Goal: Task Accomplishment & Management: Manage account settings

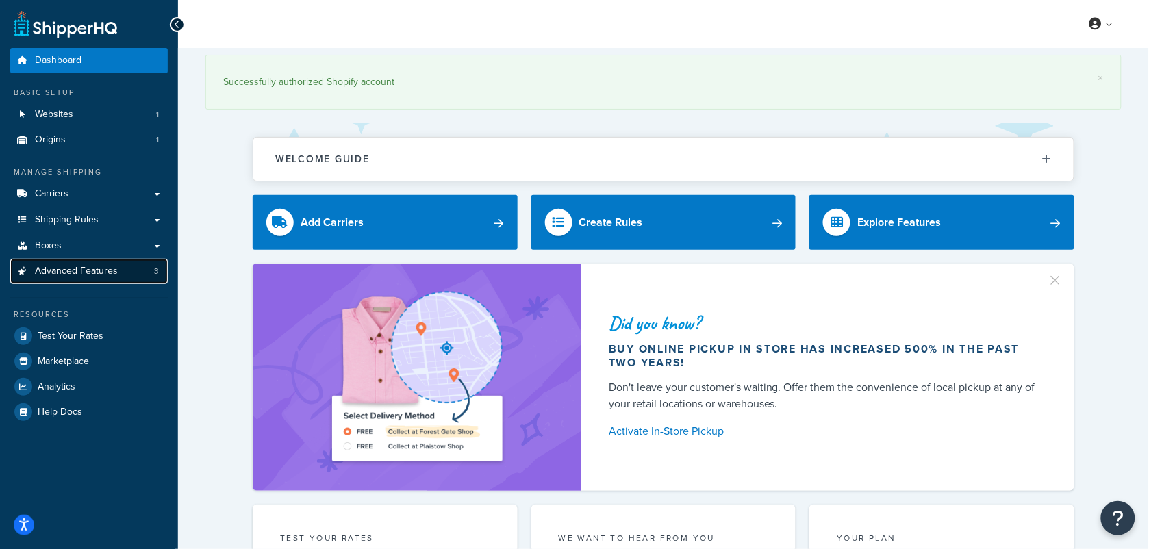
click at [71, 273] on span "Advanced Features" at bounding box center [76, 272] width 83 height 12
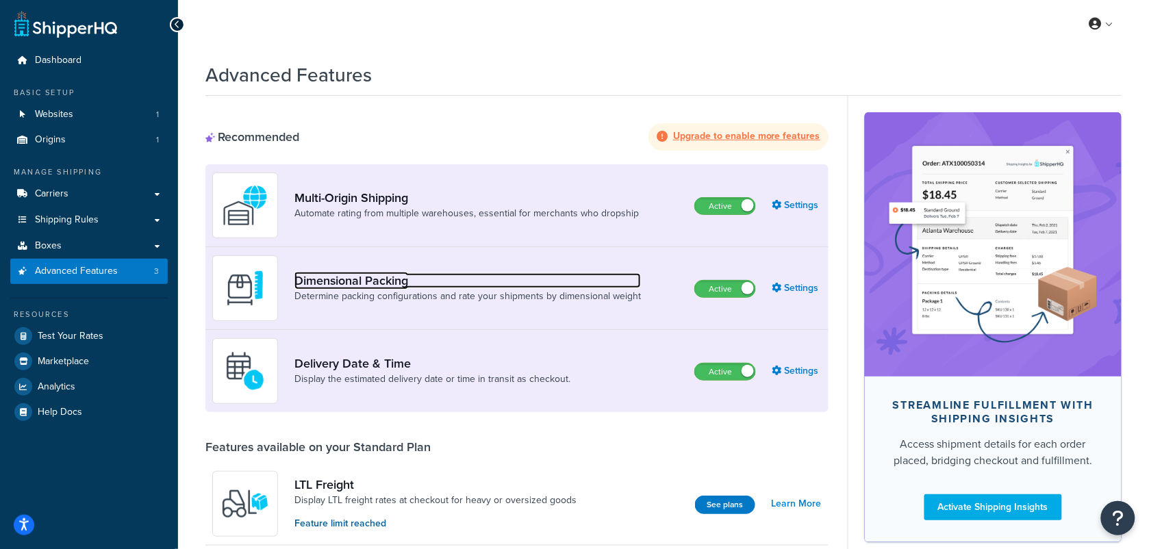
click at [501, 277] on link "Dimensional Packing" at bounding box center [467, 280] width 346 height 15
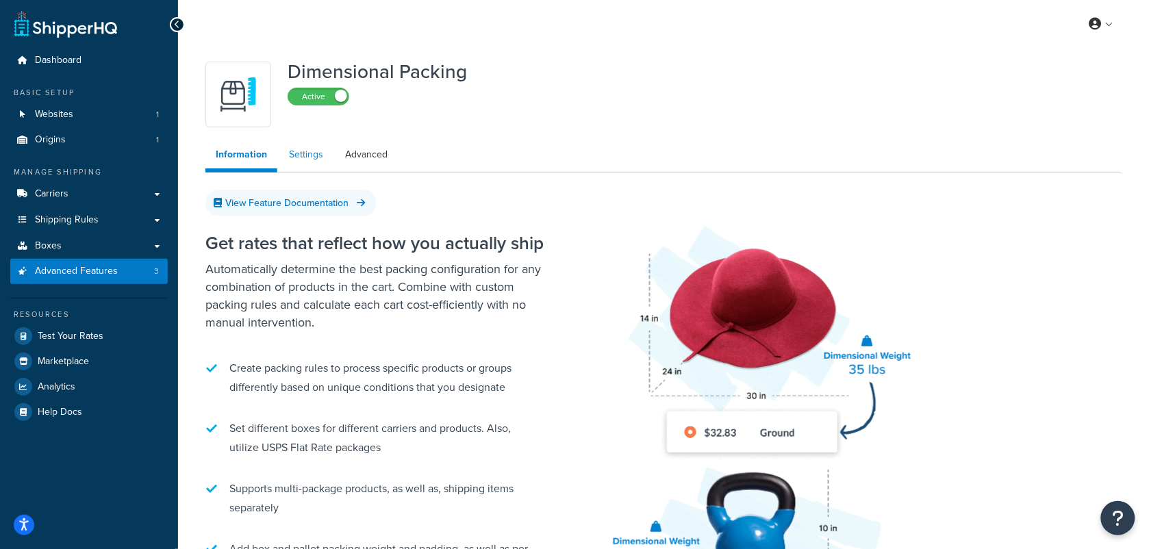
click at [317, 147] on link "Settings" at bounding box center [306, 154] width 55 height 27
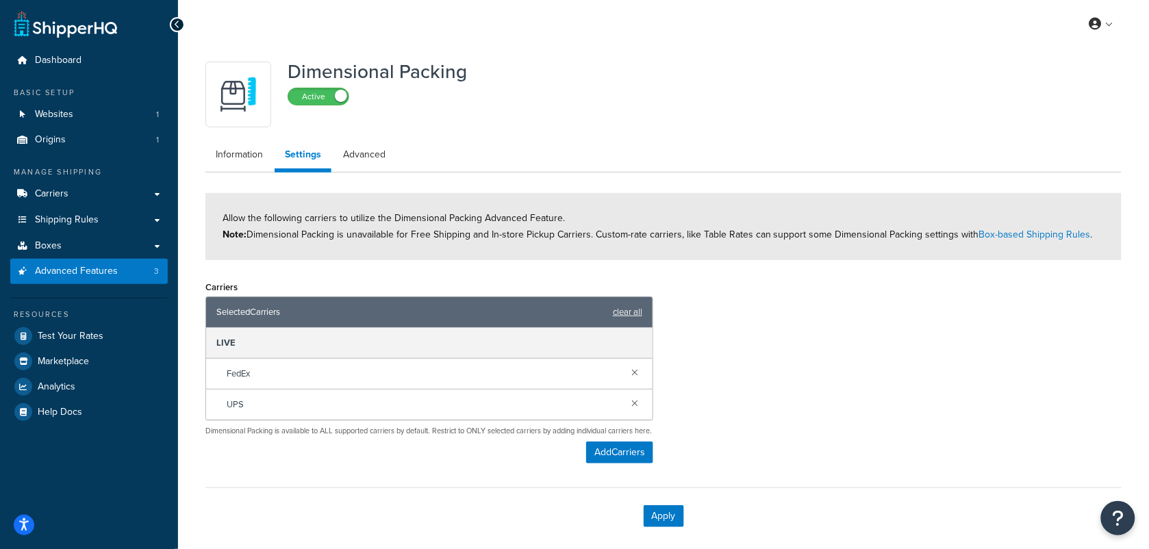
click at [276, 377] on div "FedEx" at bounding box center [429, 374] width 446 height 31
click at [248, 377] on span "FedEx" at bounding box center [238, 373] width 23 height 19
click at [238, 380] on span "FedEx" at bounding box center [238, 373] width 23 height 19
click at [264, 371] on div "FedEx" at bounding box center [429, 374] width 446 height 31
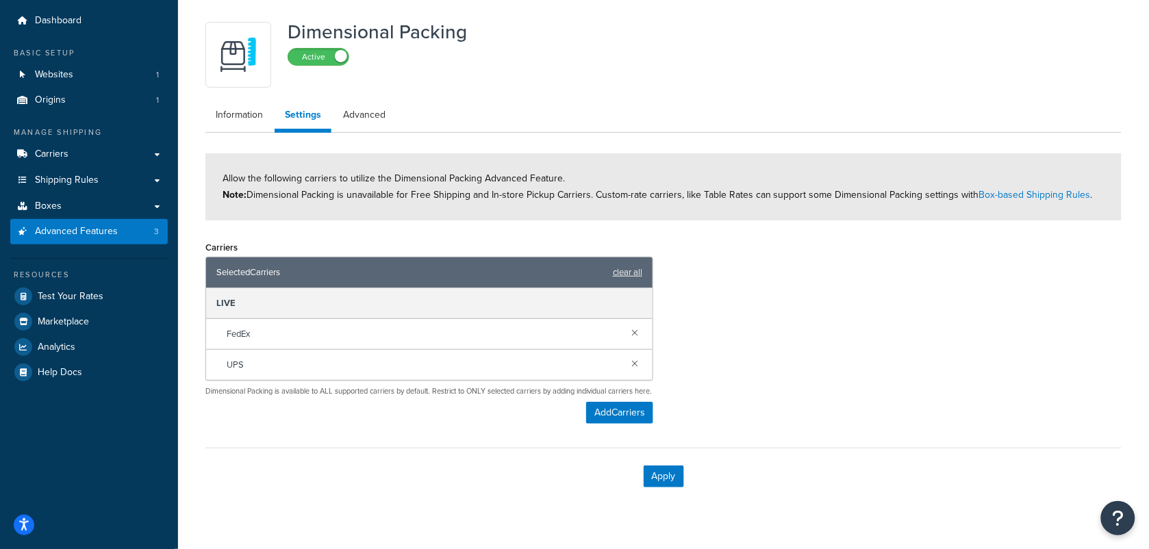
scroll to position [74, 0]
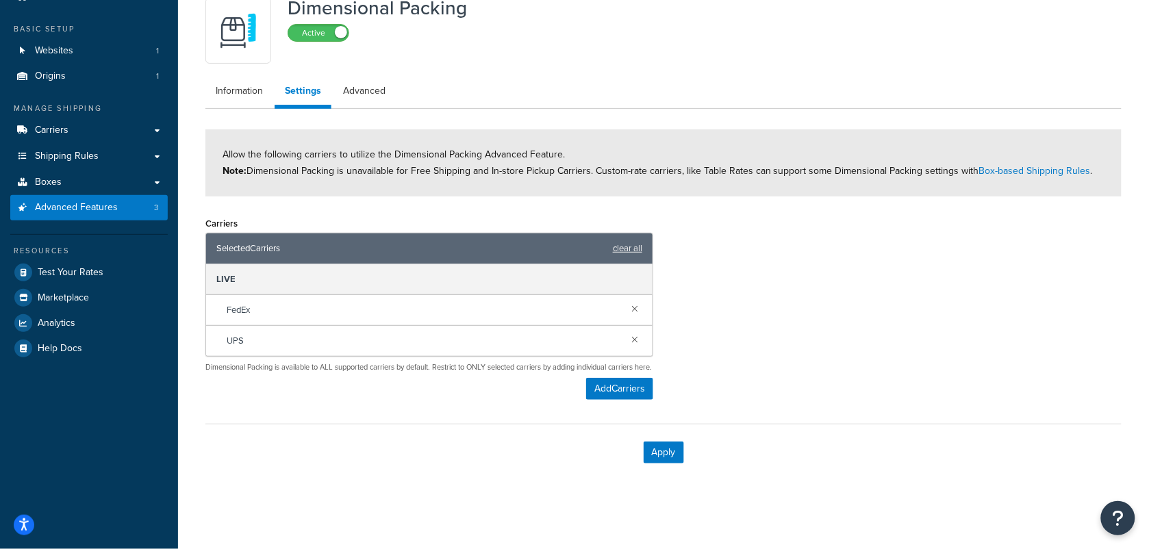
click at [435, 305] on div "FedEx" at bounding box center [429, 310] width 446 height 31
click at [377, 327] on div "UPS" at bounding box center [429, 341] width 446 height 30
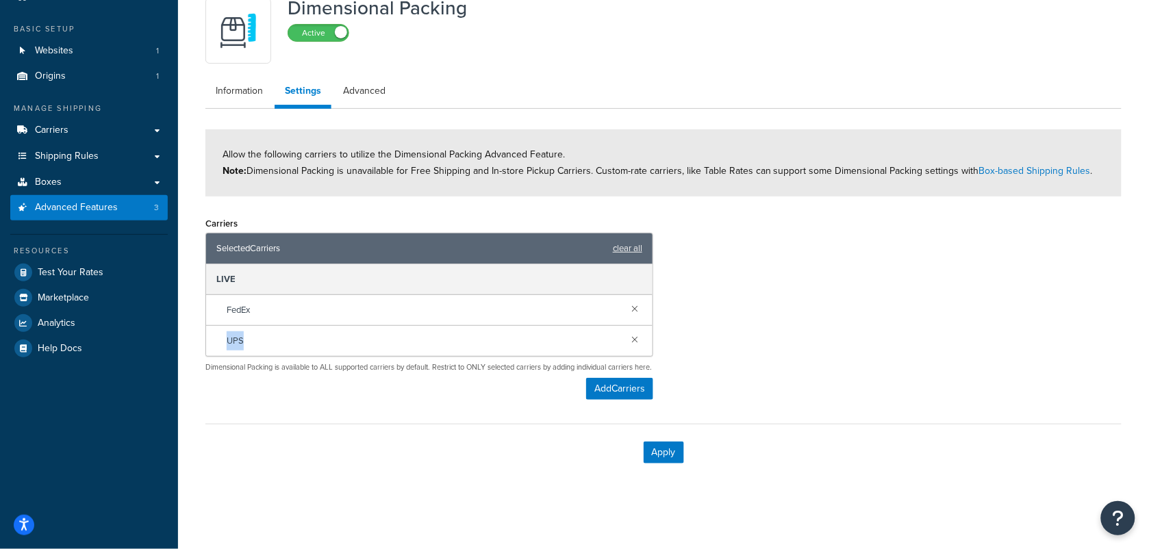
click at [379, 326] on div "UPS" at bounding box center [429, 341] width 446 height 30
click at [590, 384] on button "Add Carriers" at bounding box center [619, 389] width 67 height 22
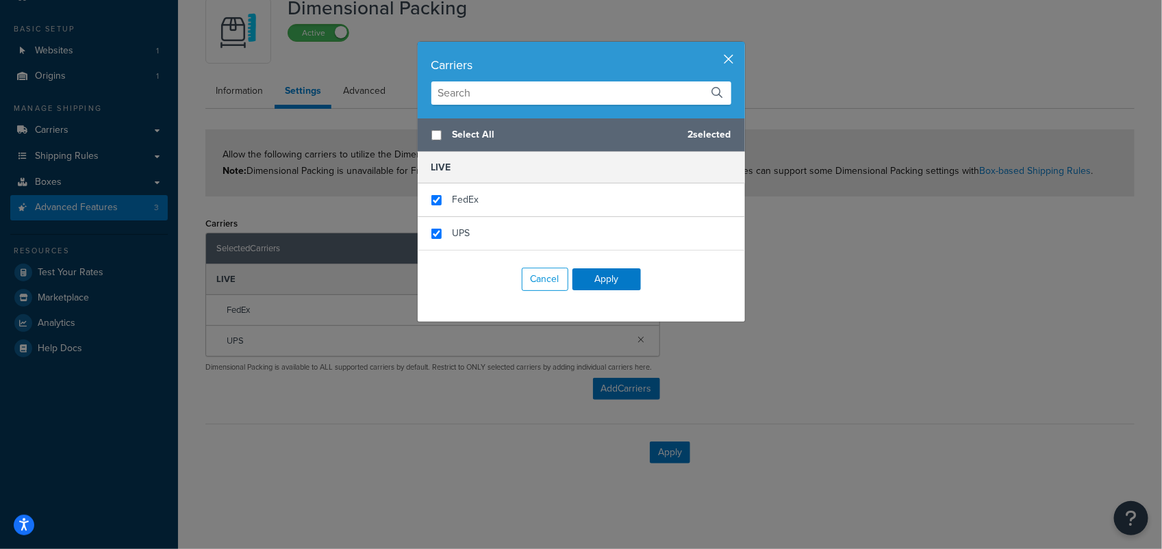
click at [742, 45] on button "button" at bounding box center [743, 43] width 3 height 3
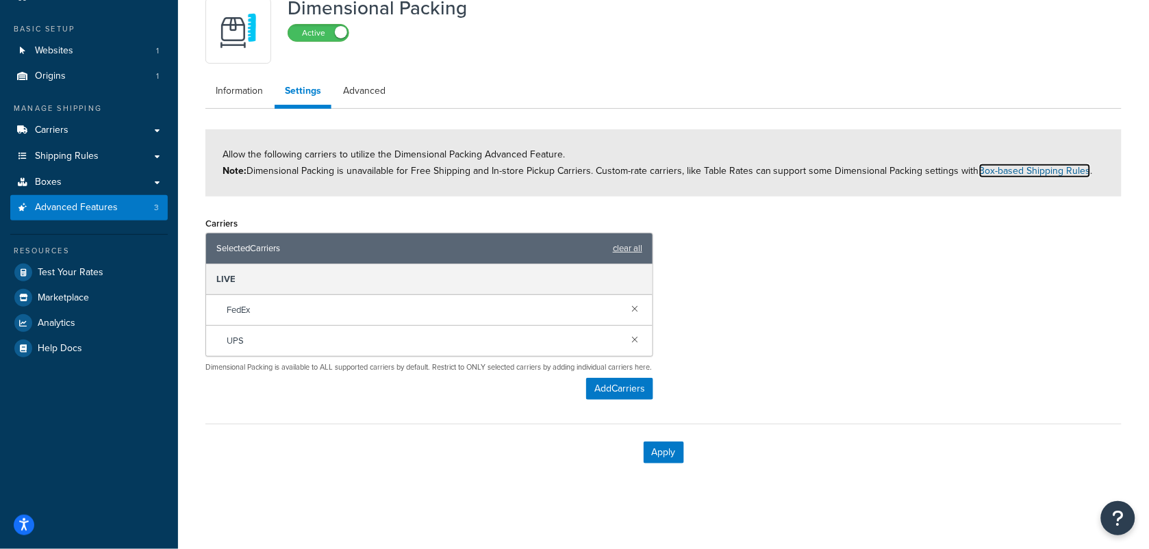
click at [1039, 166] on link "Box-based Shipping Rules" at bounding box center [1035, 171] width 112 height 14
click at [66, 158] on span "Shipping Rules" at bounding box center [67, 157] width 64 height 12
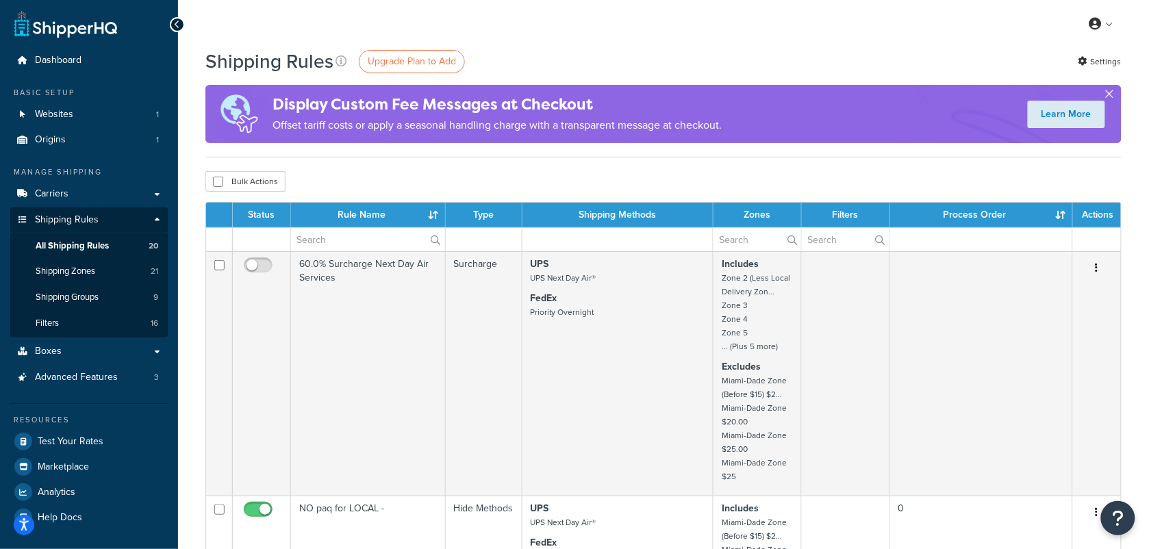
click at [1110, 95] on button "button" at bounding box center [1109, 96] width 3 height 3
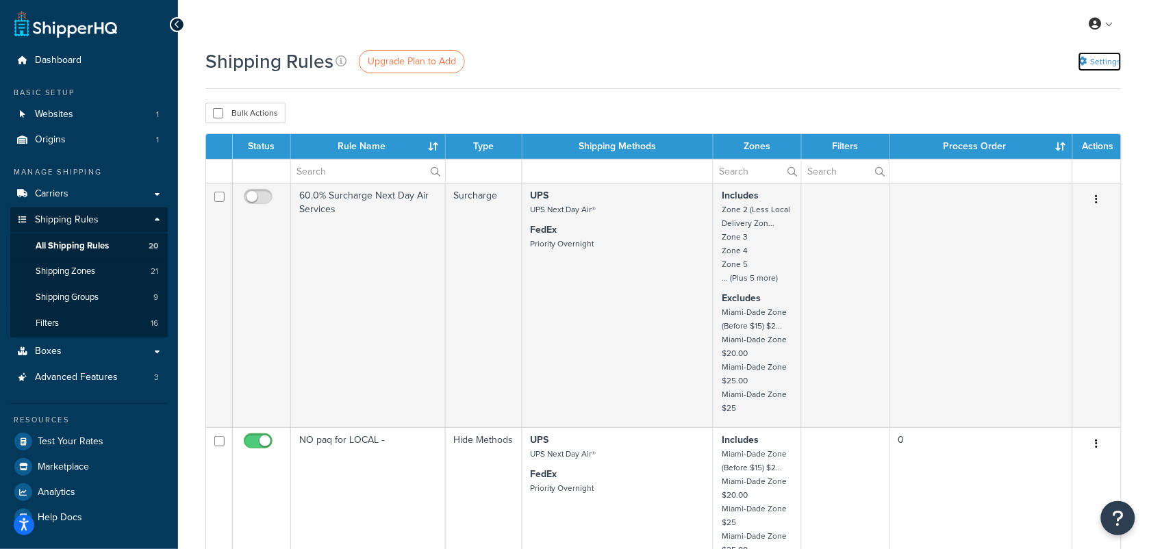
click at [1111, 56] on link "Settings" at bounding box center [1099, 61] width 43 height 19
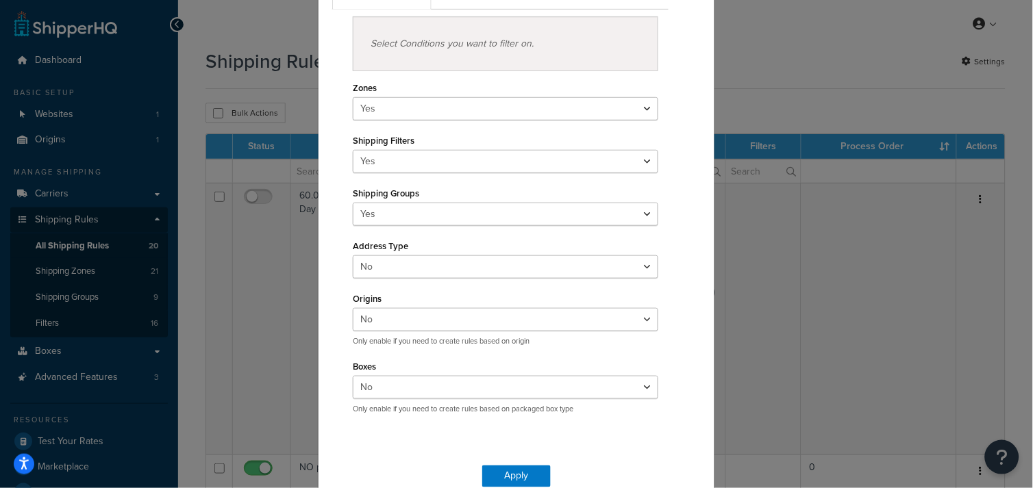
scroll to position [162, 0]
click at [789, 81] on div "Rule Settings Manage Rule Features Filter Based On Apply Actions Select Conditi…" at bounding box center [516, 244] width 1033 height 488
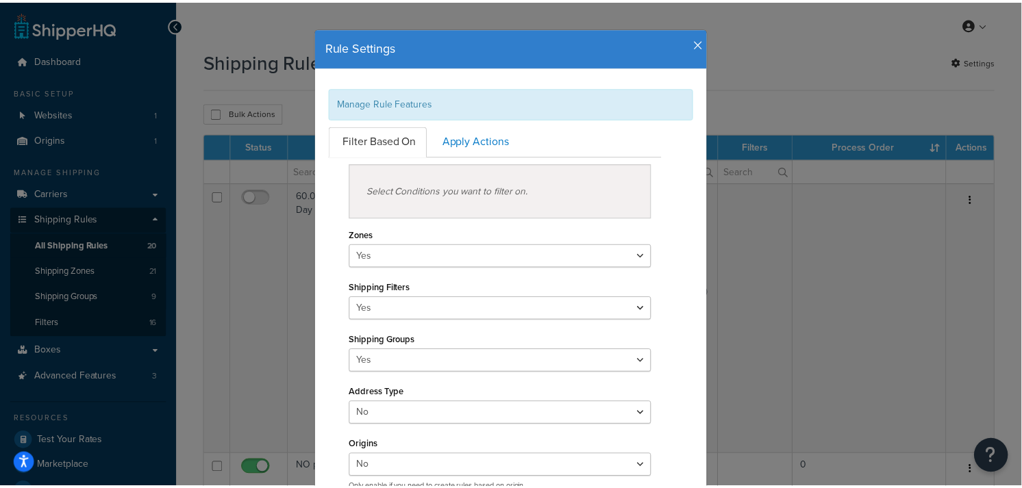
scroll to position [0, 0]
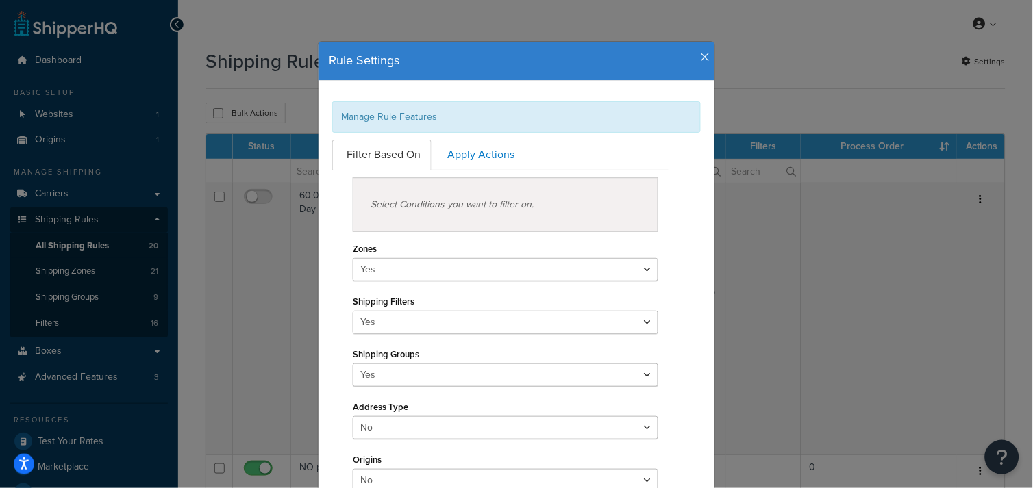
click at [700, 57] on icon "button" at bounding box center [705, 57] width 10 height 12
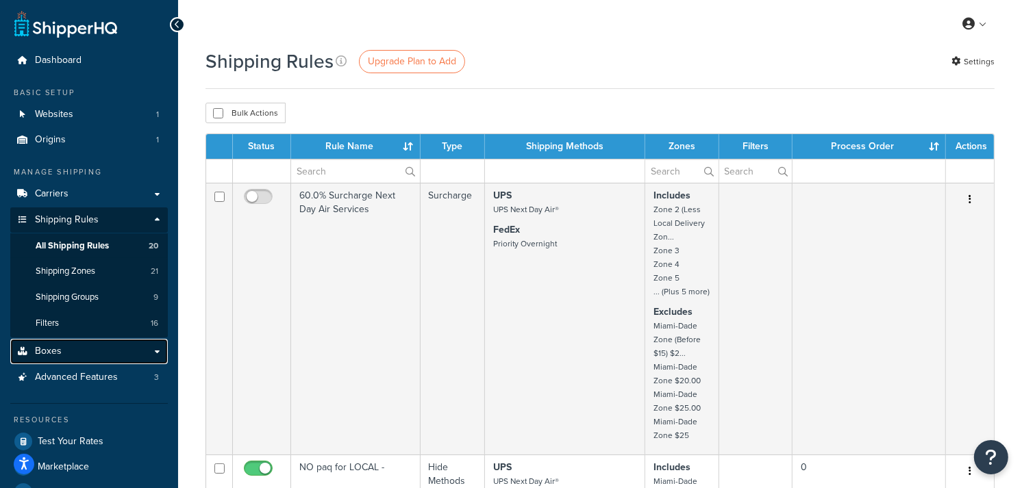
click at [46, 346] on span "Boxes" at bounding box center [48, 352] width 27 height 12
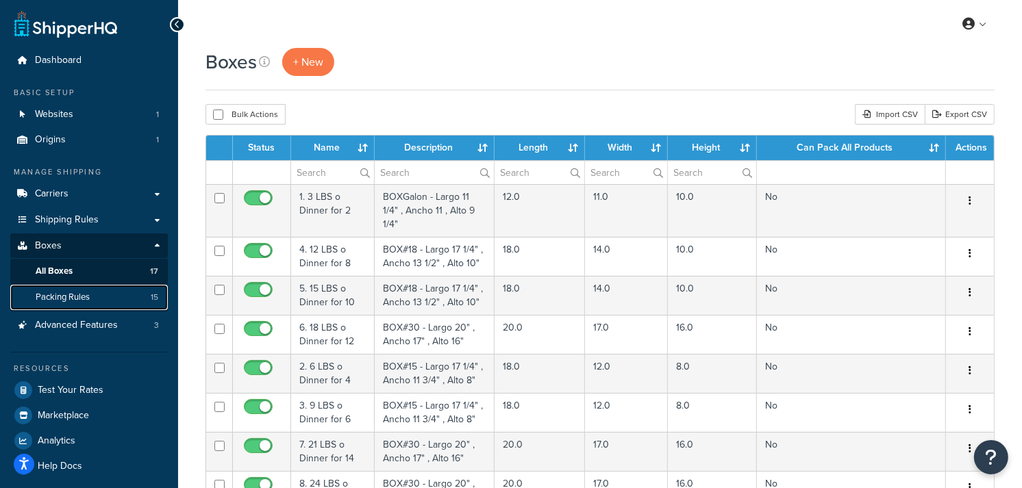
click at [83, 297] on span "Packing Rules" at bounding box center [63, 298] width 54 height 12
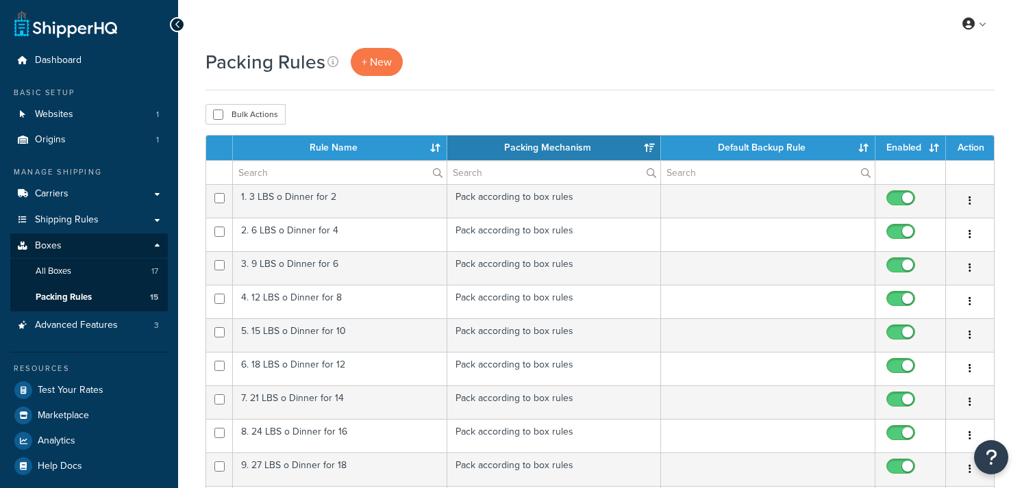
select select "15"
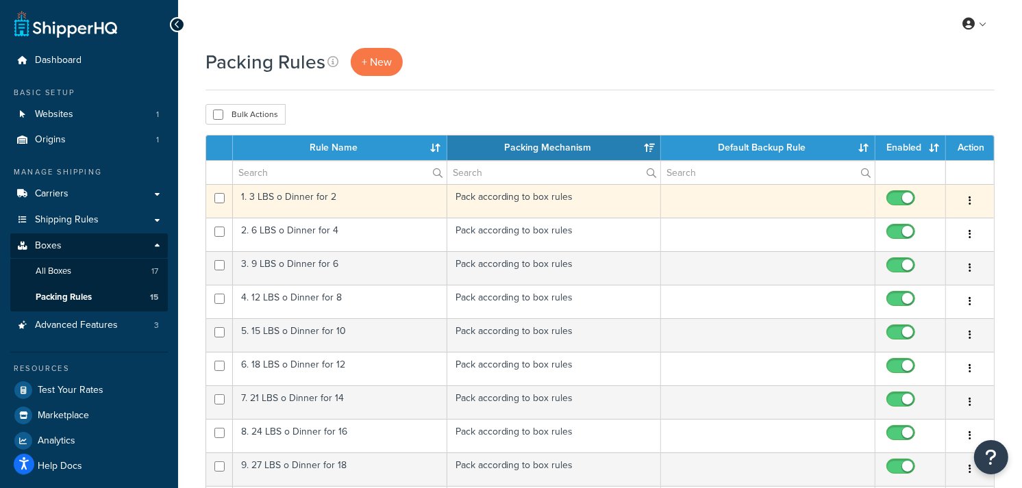
click at [307, 202] on td "1. 3 LBS o Dinner for 2" at bounding box center [340, 201] width 214 height 34
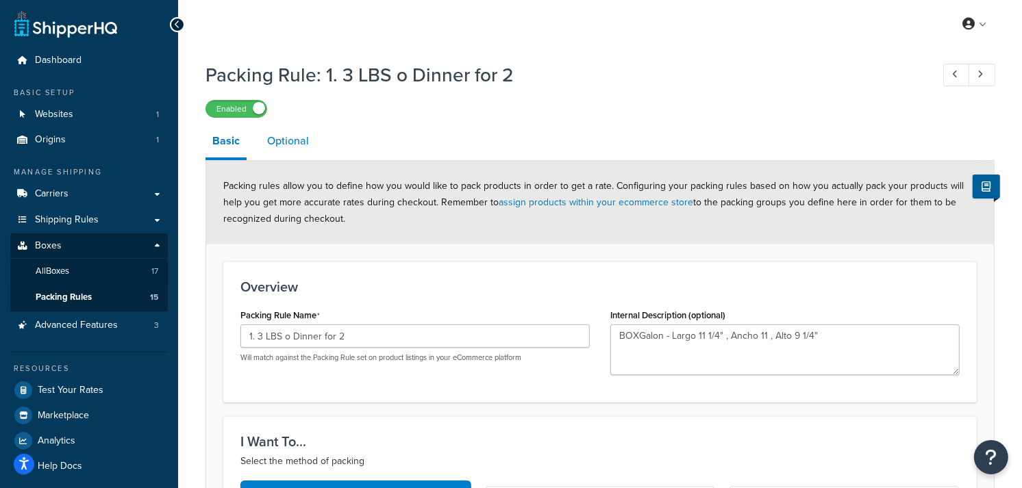
click at [295, 141] on link "Optional" at bounding box center [287, 141] width 55 height 33
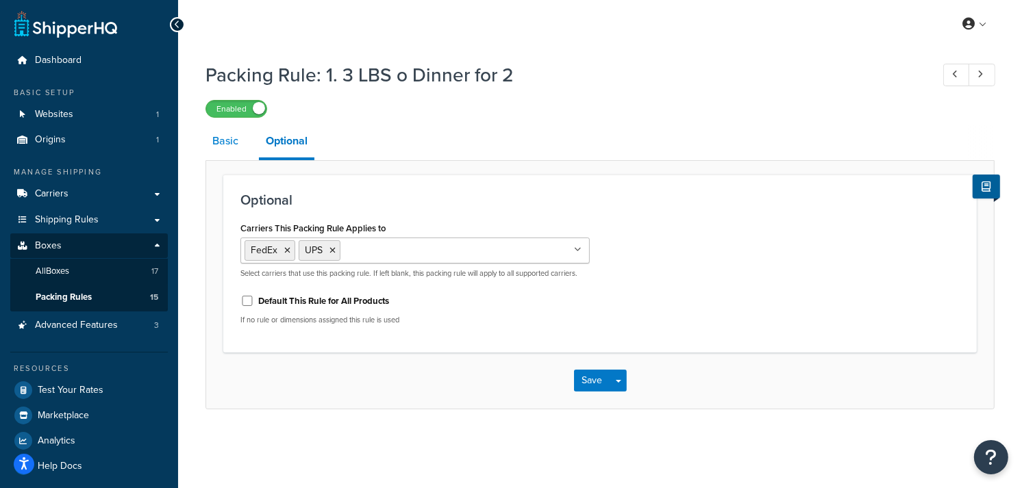
click at [225, 144] on link "Basic" at bounding box center [225, 141] width 40 height 33
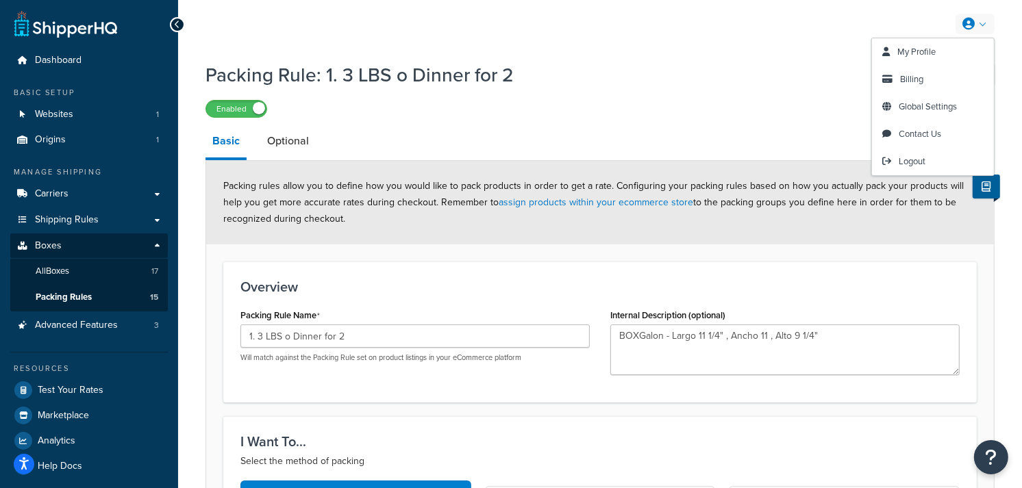
click at [980, 23] on link at bounding box center [974, 24] width 39 height 21
click at [926, 108] on span "Global Settings" at bounding box center [927, 106] width 58 height 13
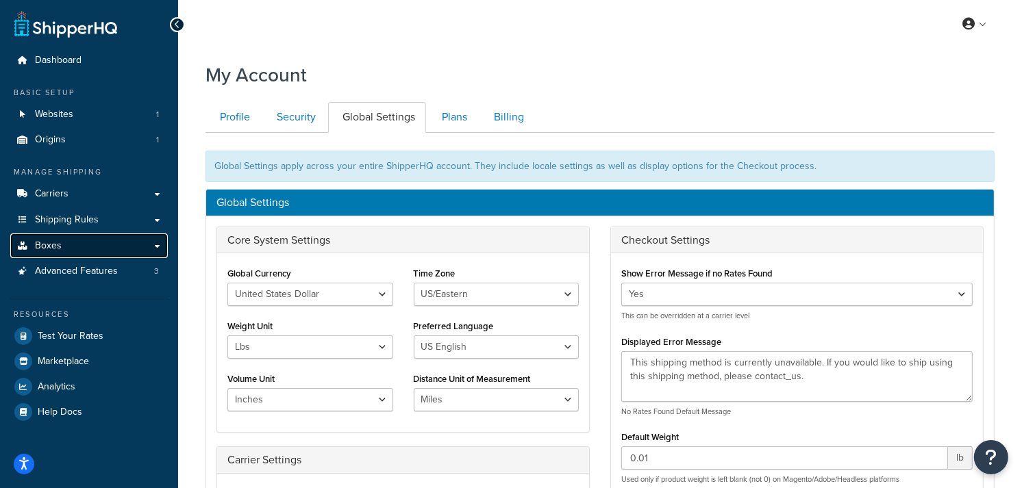
click at [58, 245] on span "Boxes" at bounding box center [48, 246] width 27 height 12
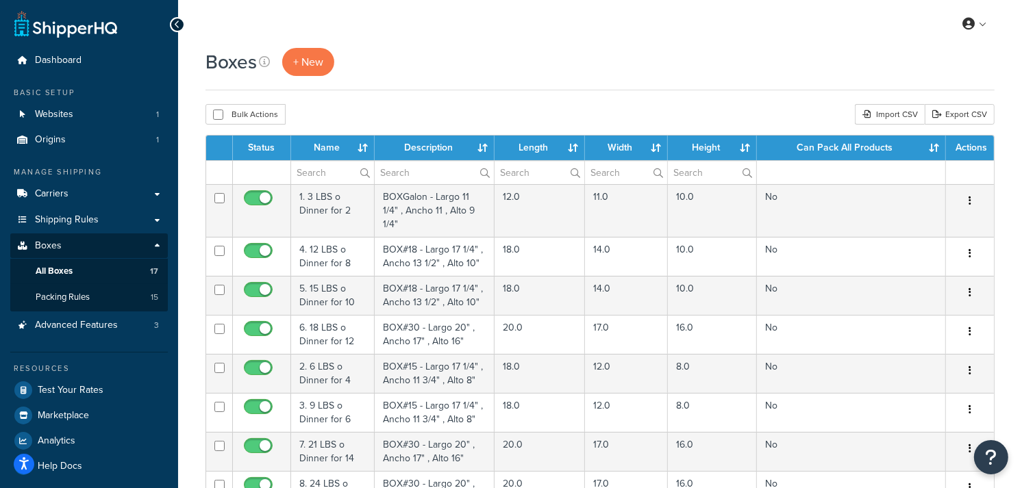
click at [679, 74] on div "Boxes + New" at bounding box center [599, 62] width 789 height 28
click at [62, 293] on span "Packing Rules" at bounding box center [63, 298] width 54 height 12
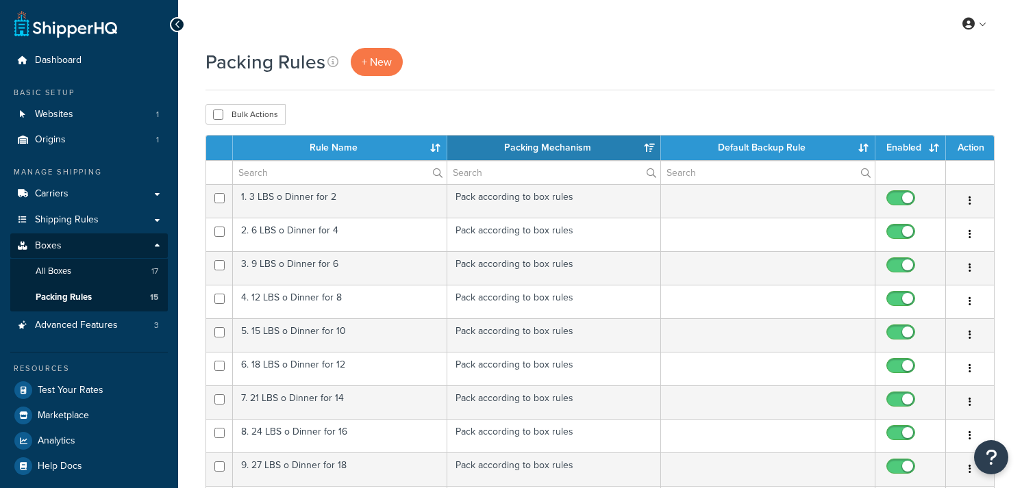
select select "15"
click at [749, 106] on div "Bulk Actions Duplicate [GEOGRAPHIC_DATA]" at bounding box center [599, 114] width 789 height 21
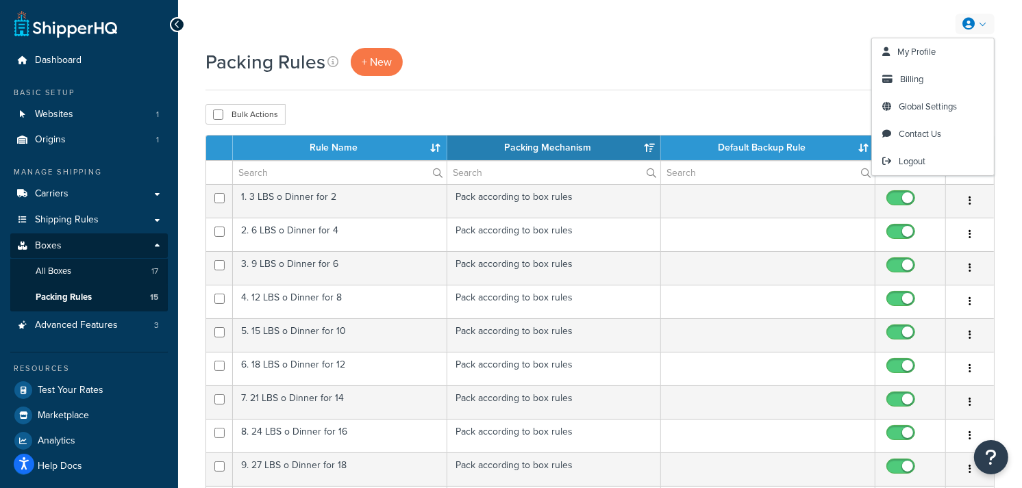
click at [801, 60] on div "Packing Rules + New" at bounding box center [599, 62] width 789 height 28
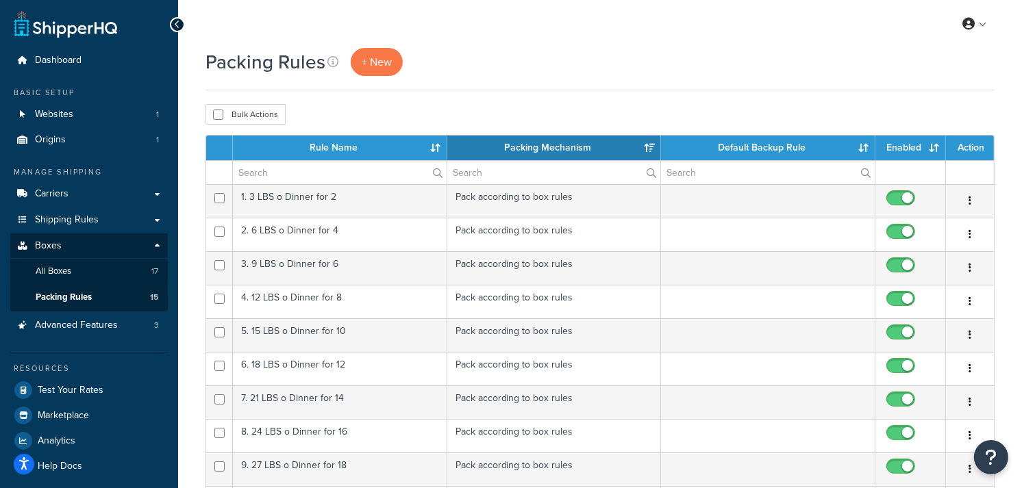
click at [60, 195] on span "Carriers" at bounding box center [52, 194] width 34 height 12
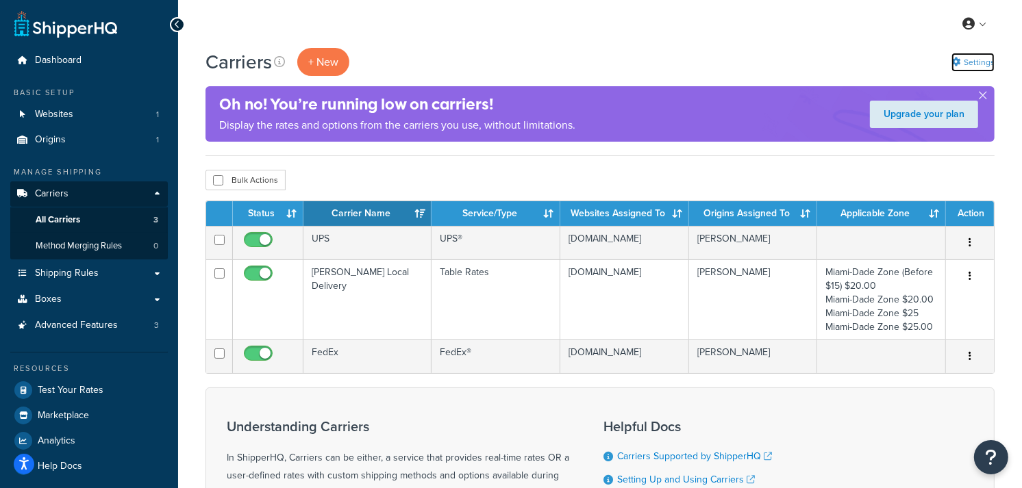
click at [979, 58] on link "Settings" at bounding box center [972, 62] width 43 height 19
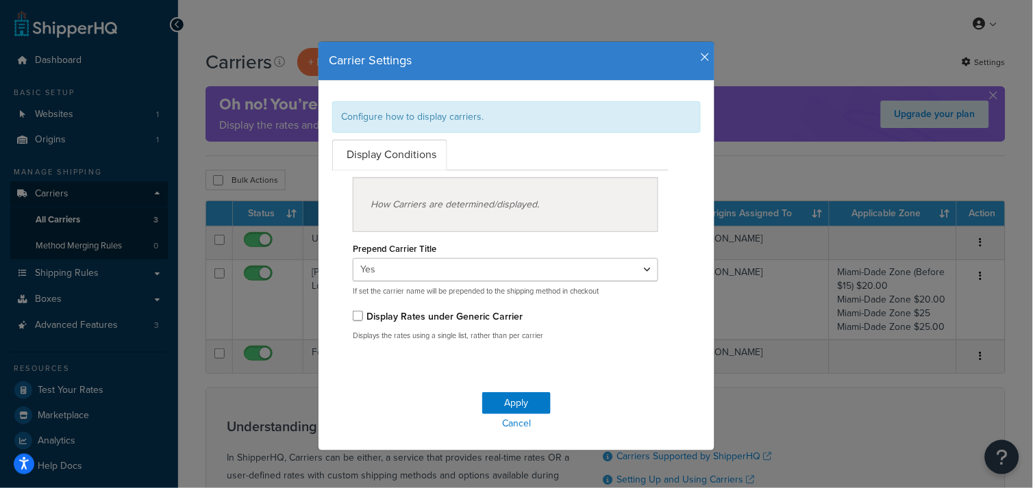
click at [700, 56] on icon "button" at bounding box center [705, 57] width 10 height 12
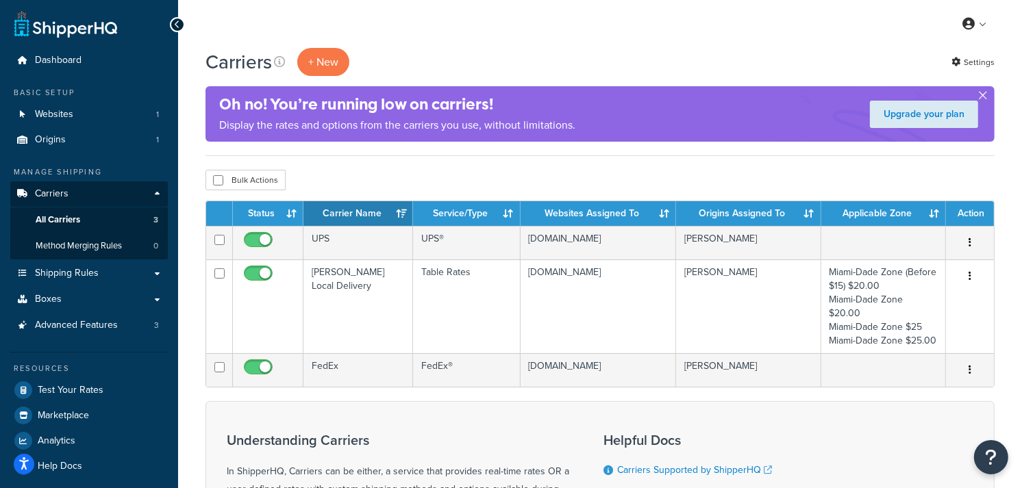
click at [984, 97] on button "button" at bounding box center [982, 98] width 3 height 3
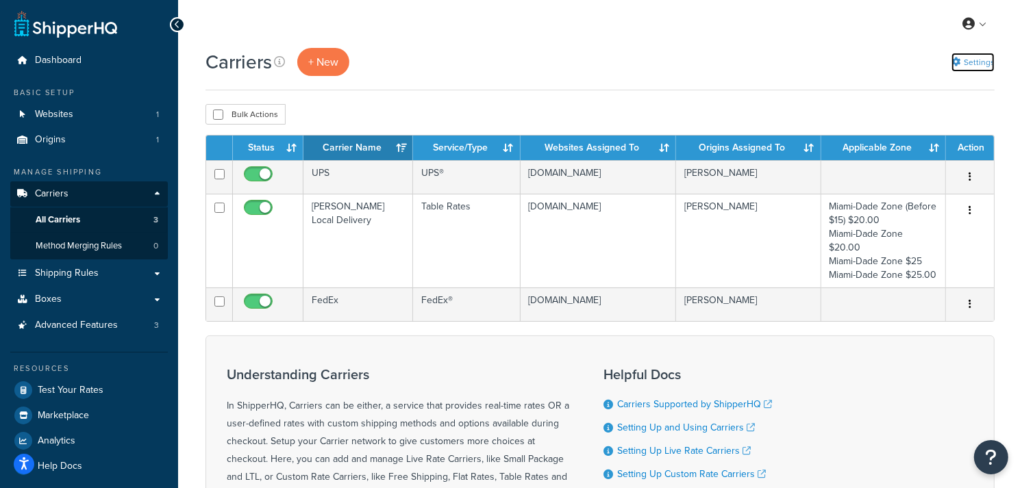
click at [956, 67] on link "Settings" at bounding box center [972, 62] width 43 height 19
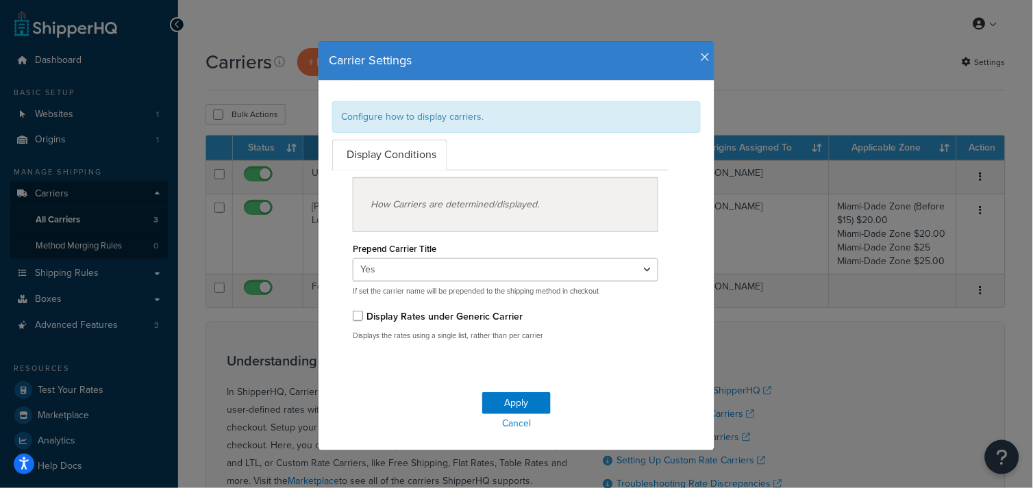
click at [694, 57] on h4 "Carrier Settings" at bounding box center [516, 61] width 375 height 18
click at [700, 57] on icon "button" at bounding box center [705, 57] width 10 height 12
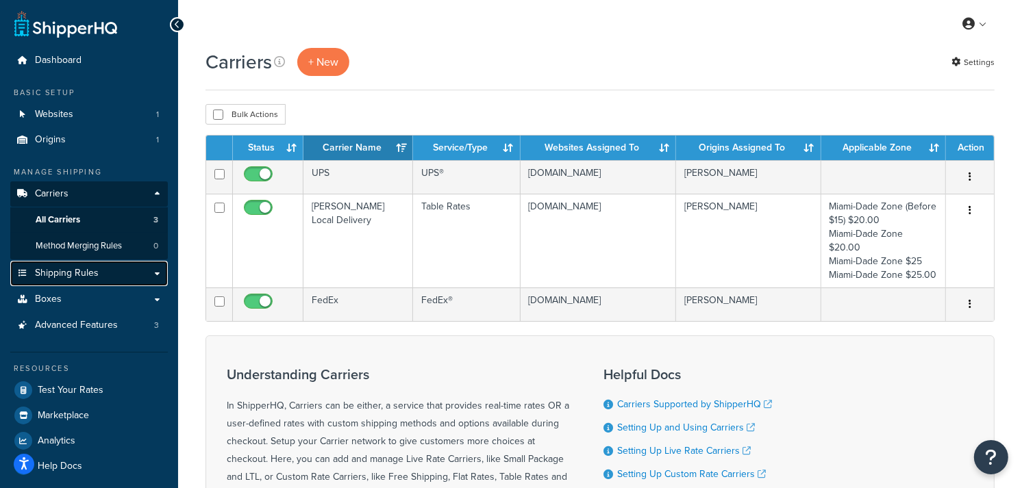
click at [62, 269] on span "Shipping Rules" at bounding box center [67, 274] width 64 height 12
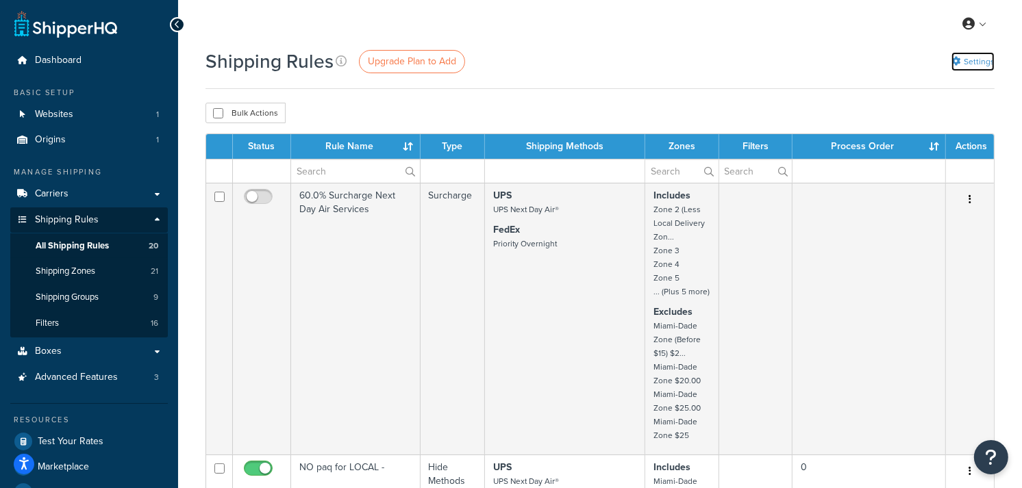
click at [972, 60] on link "Settings" at bounding box center [972, 61] width 43 height 19
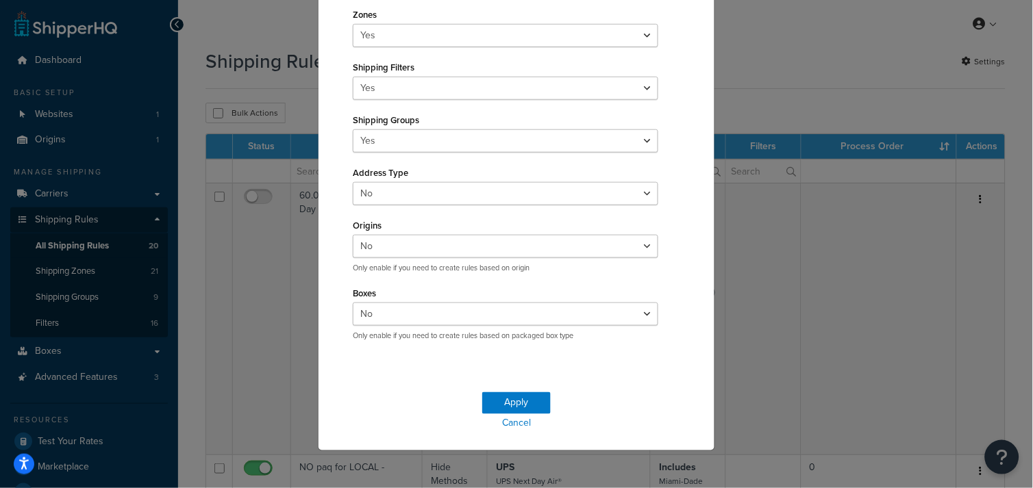
scroll to position [238, 0]
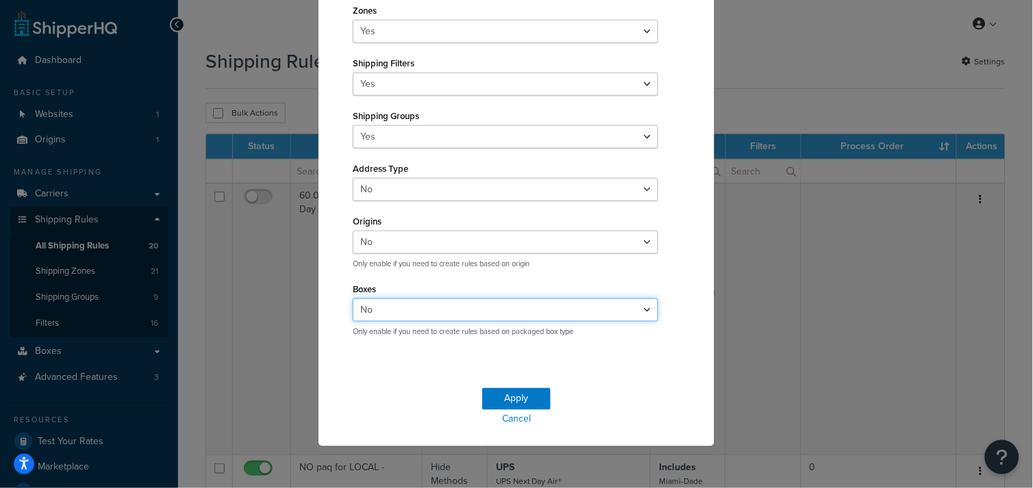
click at [634, 306] on select "Yes No" at bounding box center [505, 310] width 305 height 23
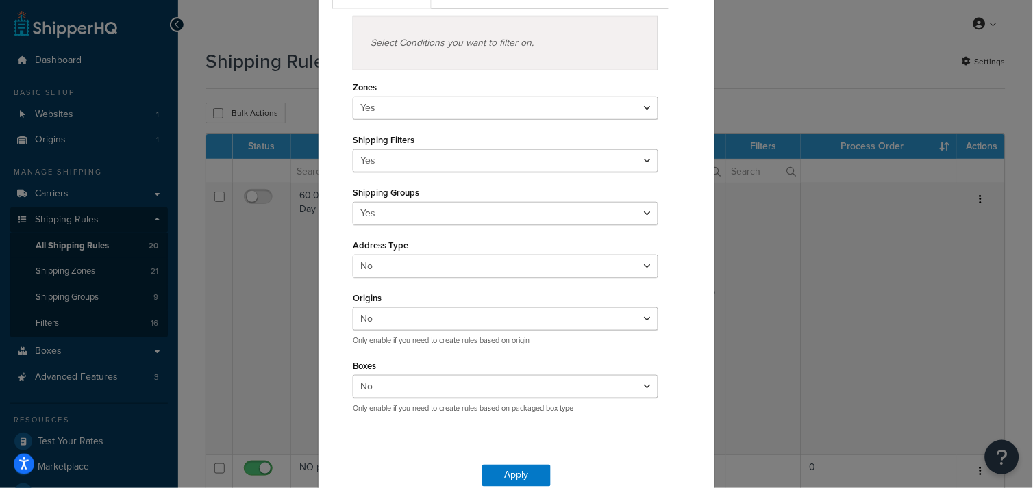
scroll to position [162, 0]
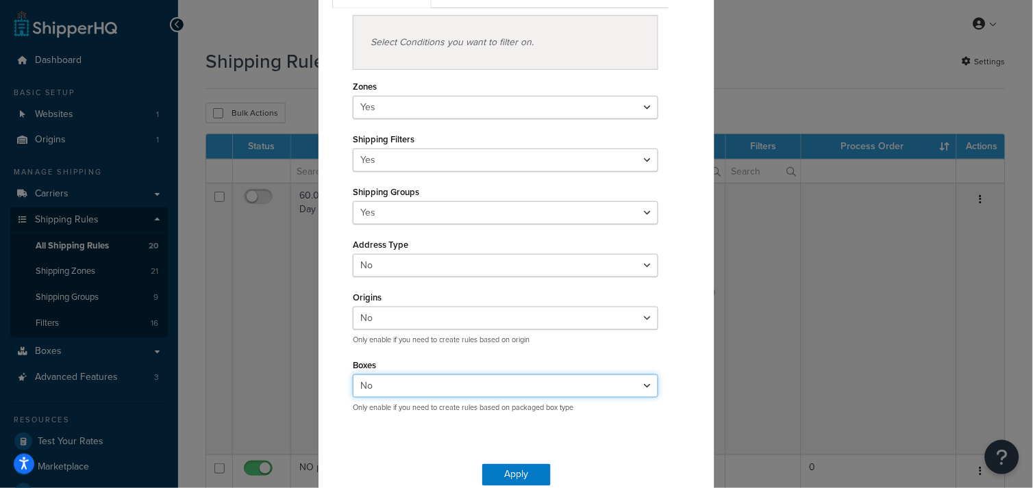
click at [641, 380] on select "Yes No" at bounding box center [505, 386] width 305 height 23
select select "true"
click at [353, 375] on select "Yes No" at bounding box center [505, 386] width 305 height 23
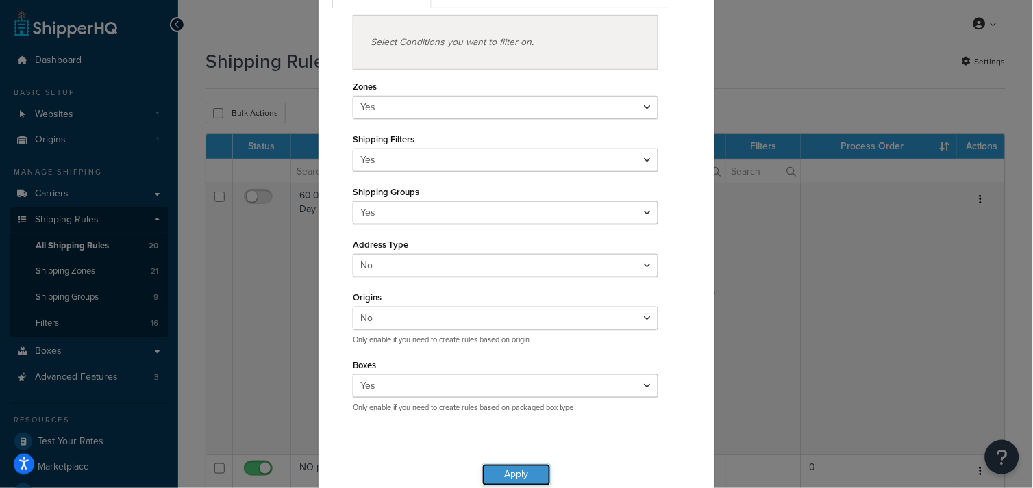
click at [523, 474] on button "Apply" at bounding box center [516, 475] width 68 height 22
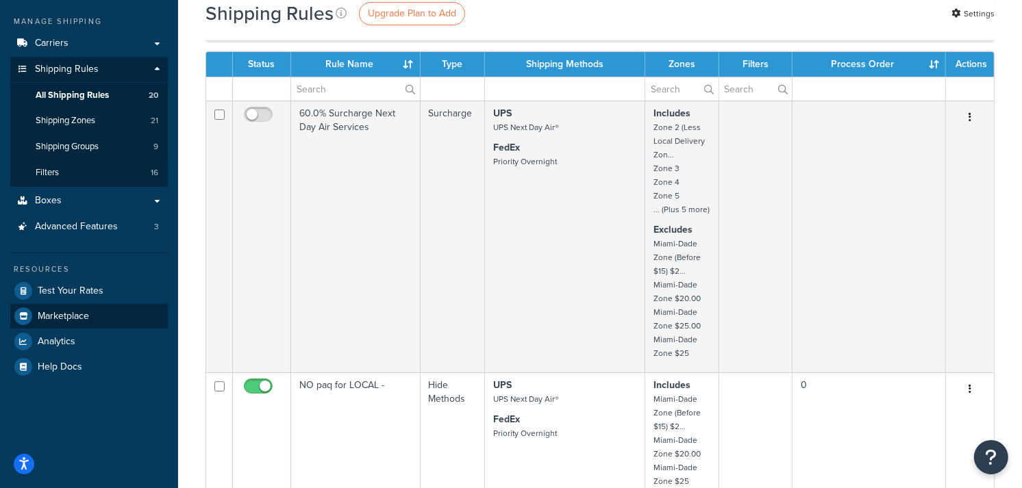
scroll to position [152, 0]
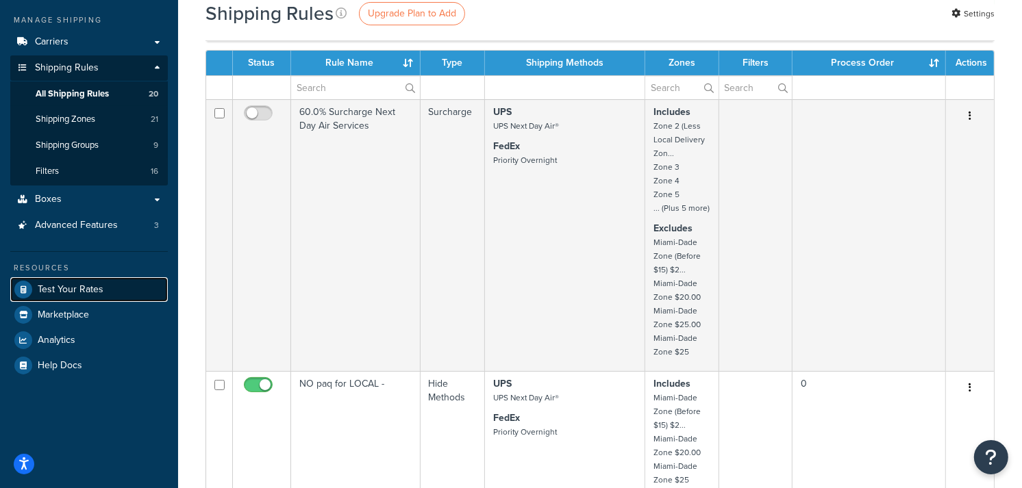
click at [63, 284] on span "Test Your Rates" at bounding box center [71, 290] width 66 height 12
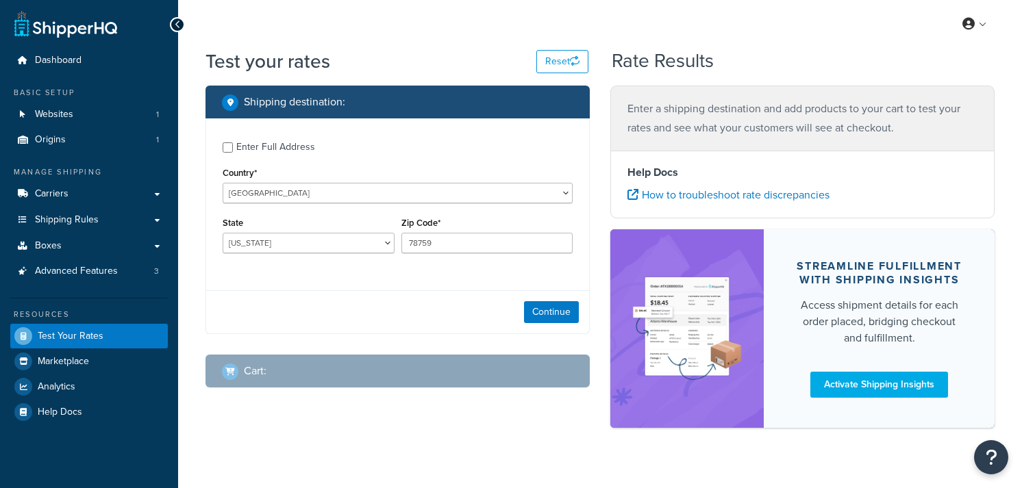
select select "TX"
click at [557, 312] on button "Continue" at bounding box center [551, 312] width 55 height 22
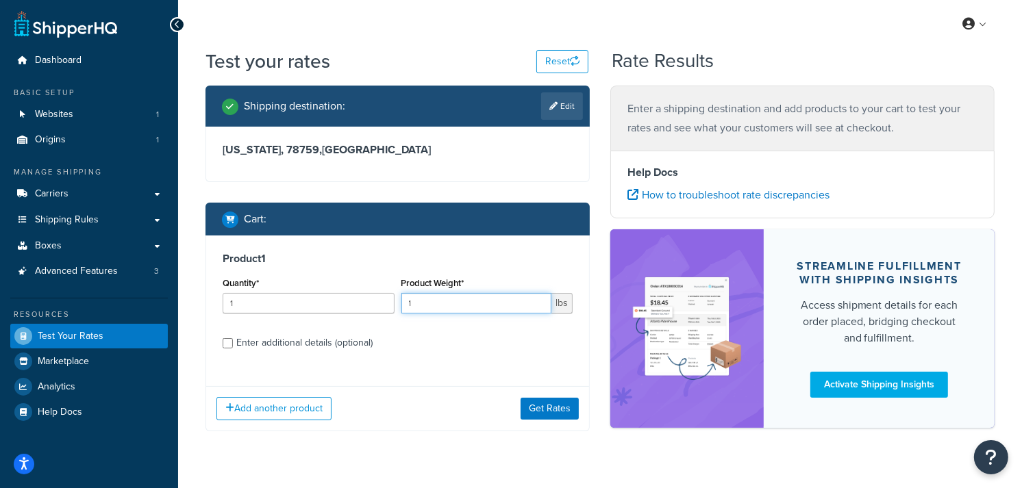
click at [434, 301] on input "1" at bounding box center [476, 303] width 151 height 21
type input "12"
click at [470, 345] on label "Enter additional details (optional)" at bounding box center [404, 342] width 336 height 22
click at [233, 345] on input "Enter additional details (optional)" at bounding box center [228, 343] width 10 height 10
checkbox input "true"
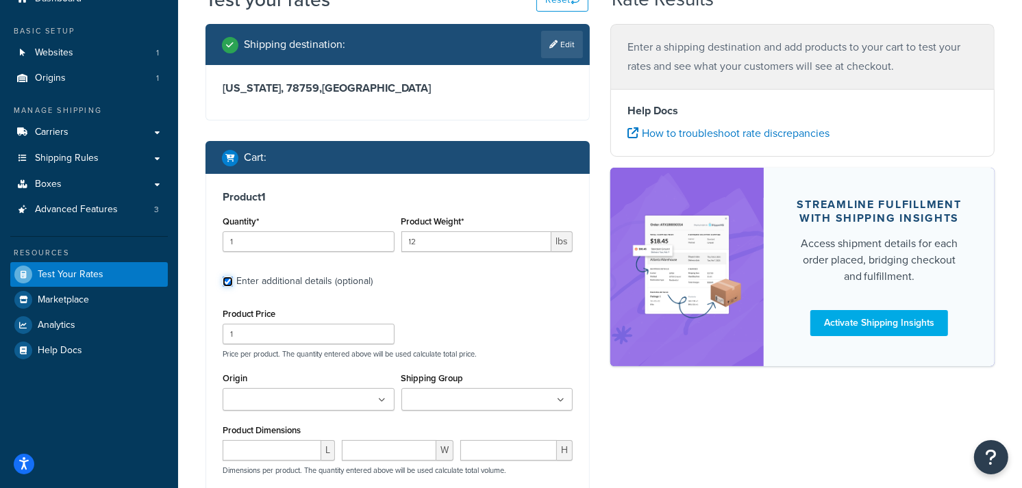
scroll to position [152, 0]
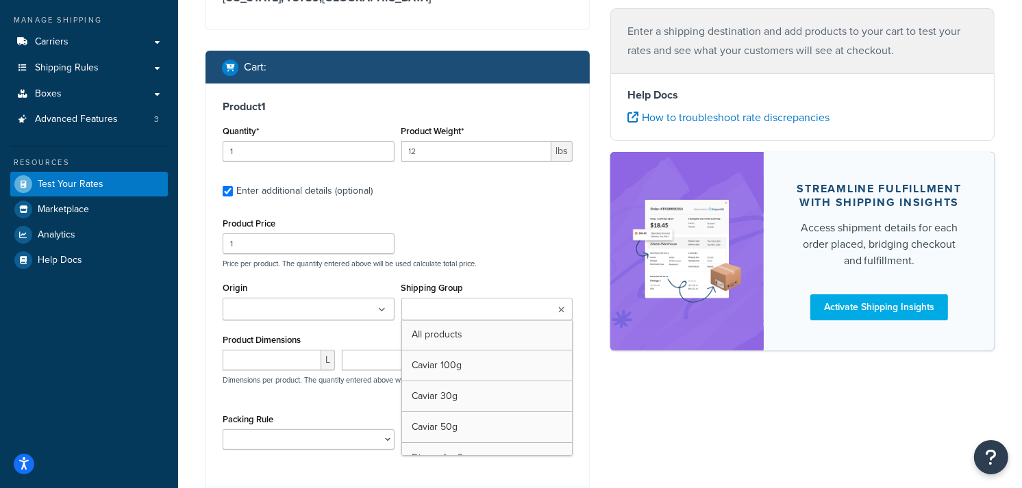
click at [559, 306] on icon at bounding box center [561, 310] width 6 height 8
click at [569, 252] on div "Product Price 1 Price per product. The quantity entered above will be used calc…" at bounding box center [397, 241] width 357 height 54
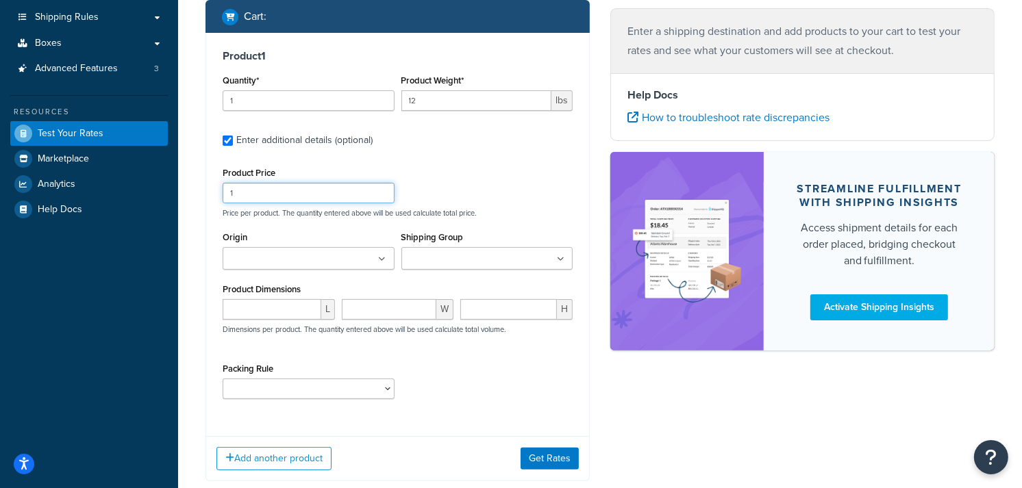
scroll to position [228, 0]
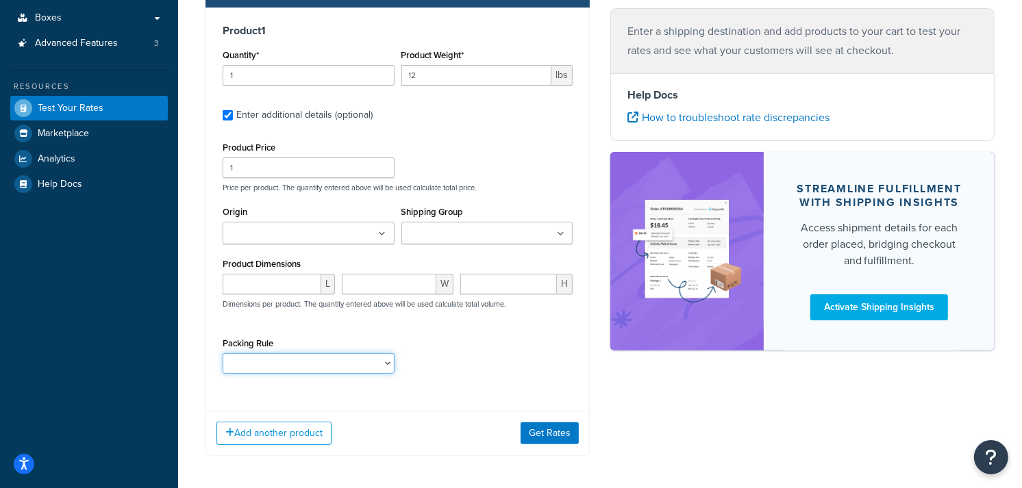
click at [388, 364] on select "1. 3 LBS o Dinner for 2 2. 6 LBS o Dinner for 4 3. 9 LBS o Dinner for 6 4. 12 L…" at bounding box center [309, 363] width 172 height 21
select select "64965"
click at [223, 354] on select "1. 3 LBS o Dinner for 2 2. 6 LBS o Dinner for 4 3. 9 LBS o Dinner for 6 4. 12 L…" at bounding box center [309, 363] width 172 height 21
click at [543, 431] on button "Get Rates" at bounding box center [549, 433] width 58 height 22
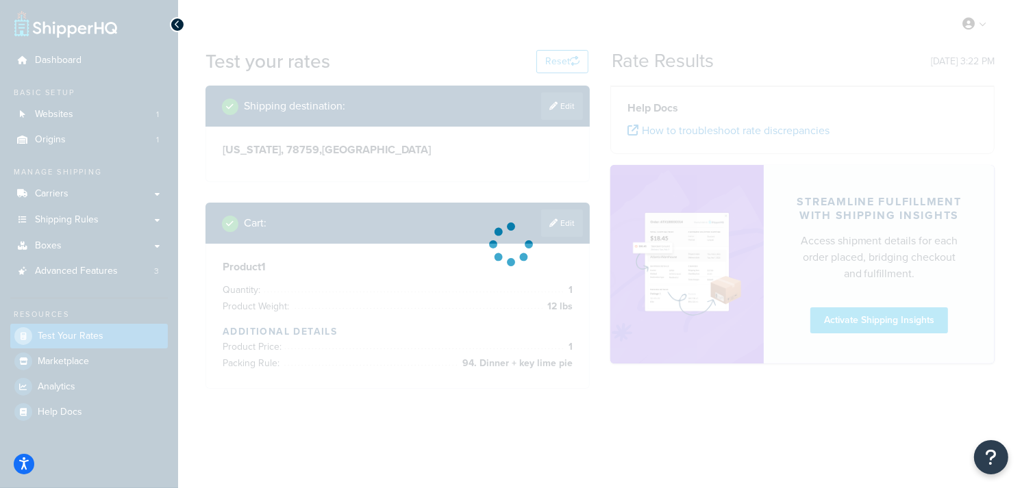
scroll to position [0, 0]
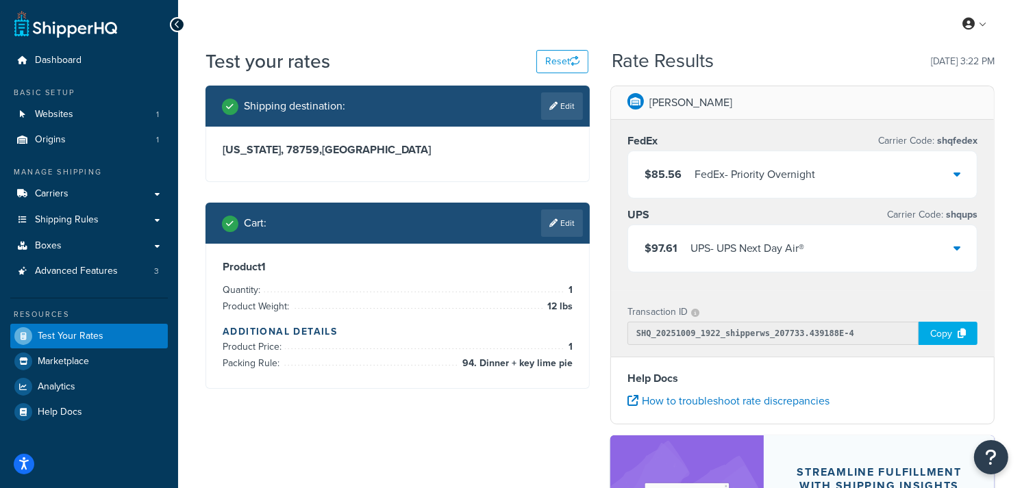
click at [955, 247] on icon at bounding box center [956, 247] width 7 height 11
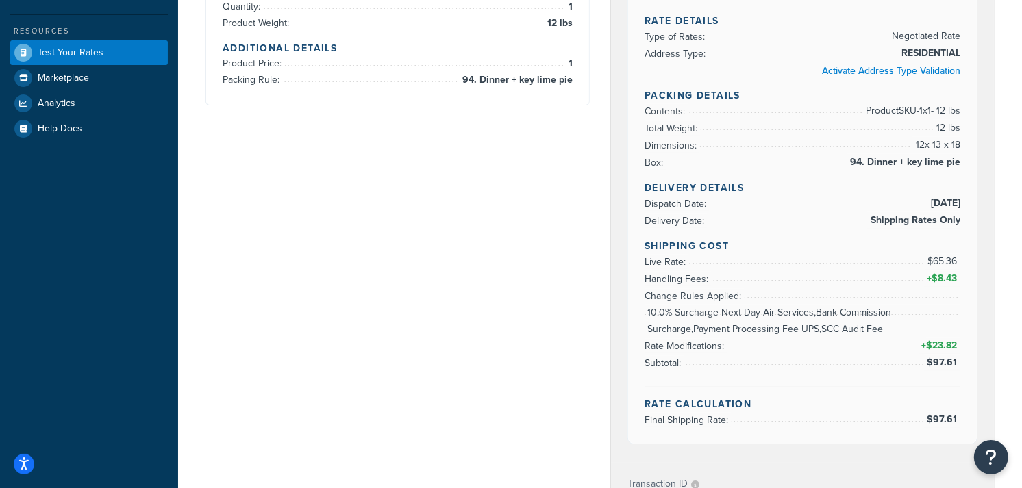
scroll to position [304, 0]
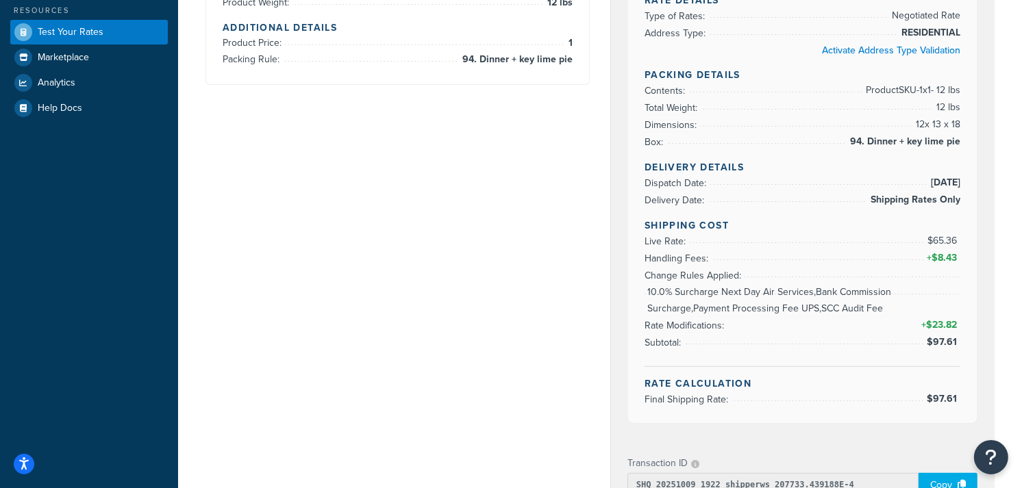
drag, startPoint x: 879, startPoint y: 306, endPoint x: 627, endPoint y: 303, distance: 251.3
click at [628, 303] on div "Rate Details Type of Rates: Negotiated Rate Address Type: RESIDENTIAL Activate …" at bounding box center [802, 195] width 349 height 455
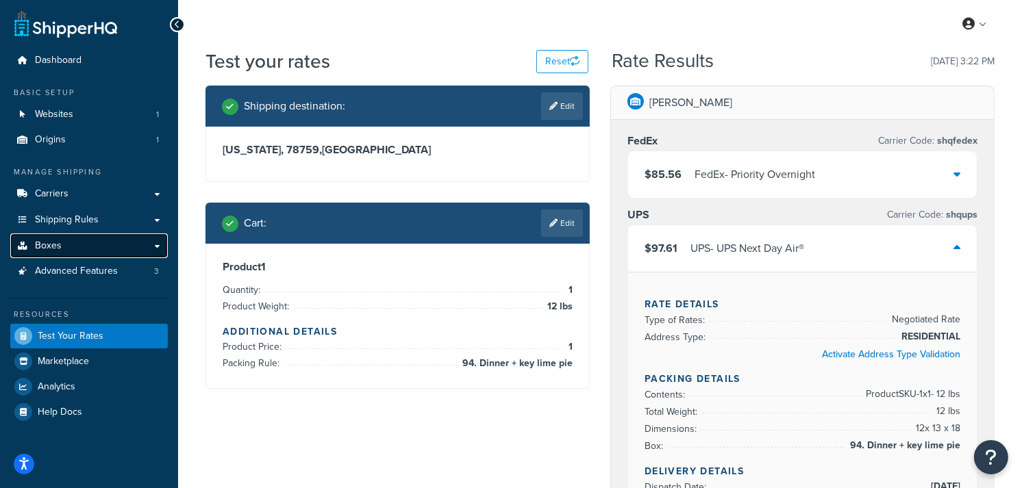
click at [53, 244] on span "Boxes" at bounding box center [48, 246] width 27 height 12
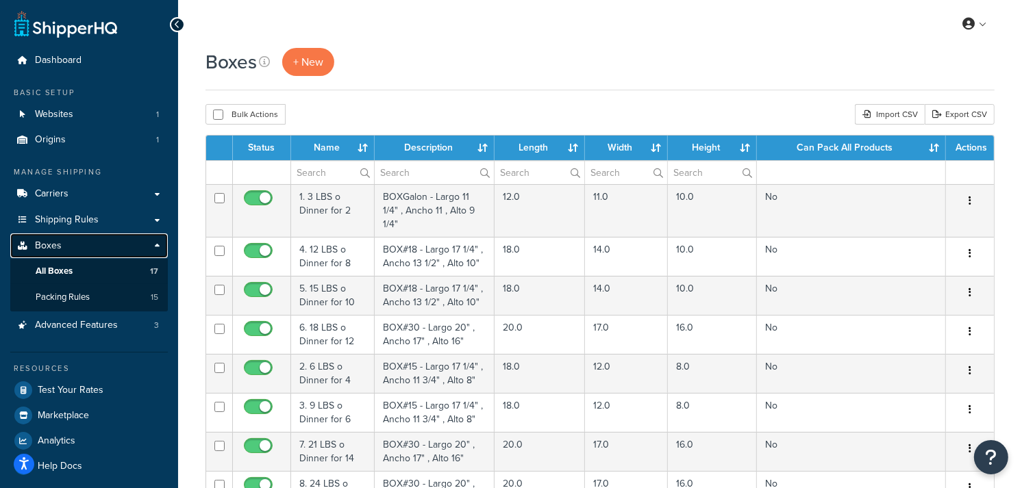
click at [51, 247] on span "Boxes" at bounding box center [48, 246] width 27 height 12
click at [64, 270] on span "All Boxes" at bounding box center [54, 272] width 37 height 12
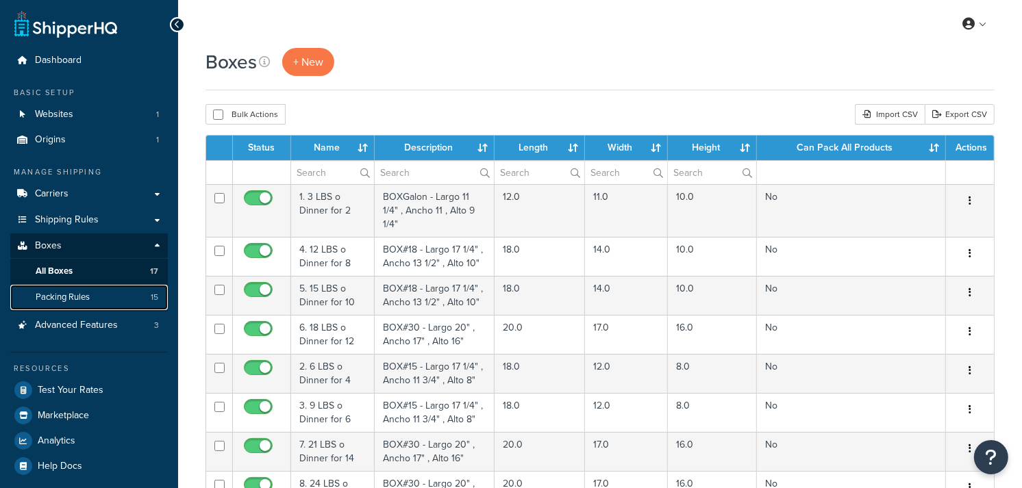
click at [65, 296] on span "Packing Rules" at bounding box center [63, 298] width 54 height 12
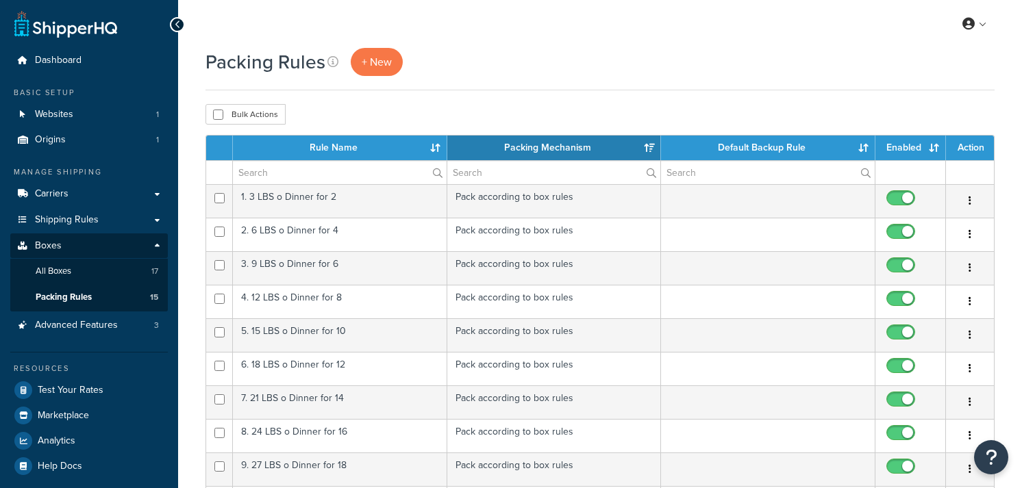
select select "15"
click at [48, 327] on span "Advanced Features" at bounding box center [76, 326] width 83 height 12
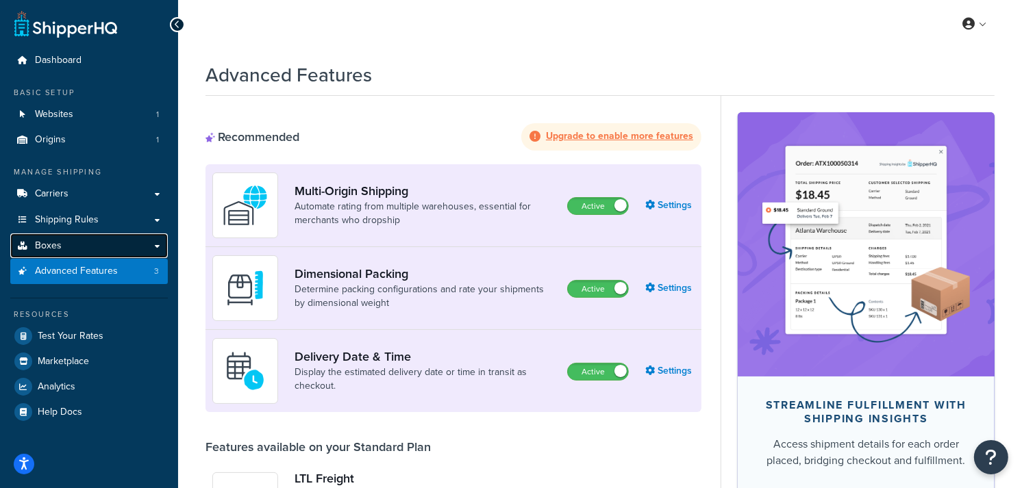
click at [55, 242] on span "Boxes" at bounding box center [48, 246] width 27 height 12
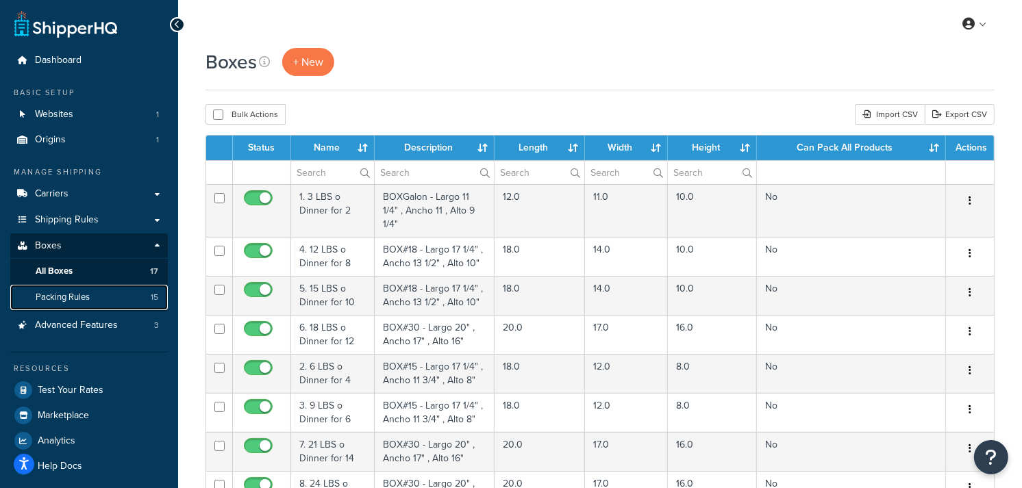
click at [120, 297] on link "Packing Rules 15" at bounding box center [88, 297] width 157 height 25
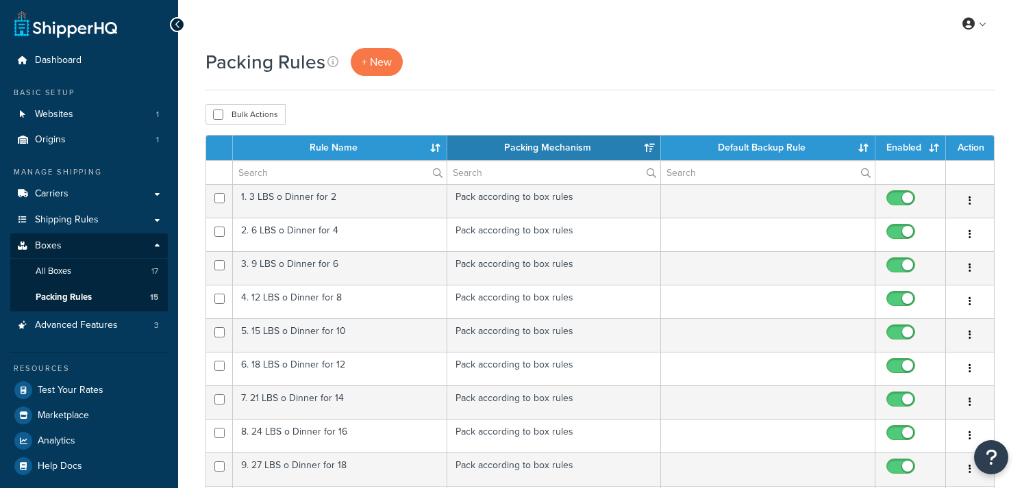
select select "15"
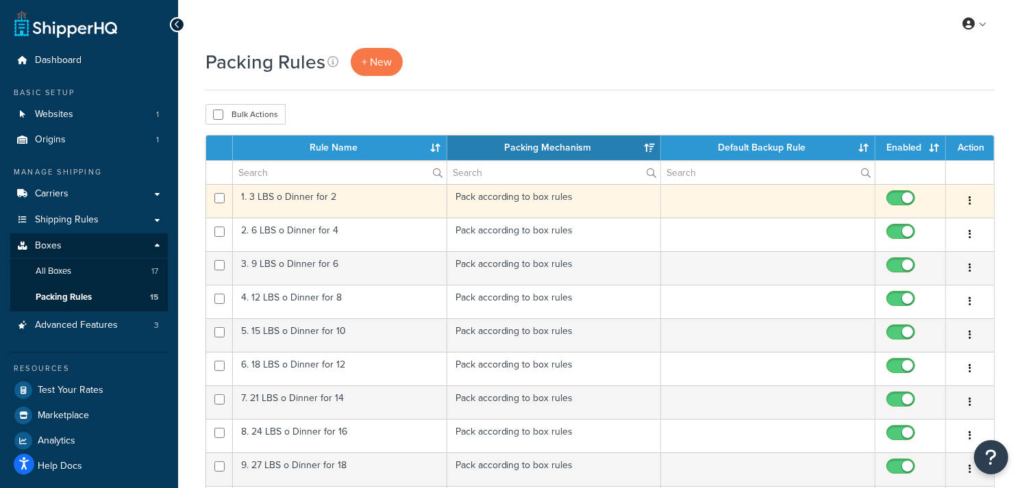
click at [373, 201] on td "1. 3 LBS o Dinner for 2" at bounding box center [340, 201] width 214 height 34
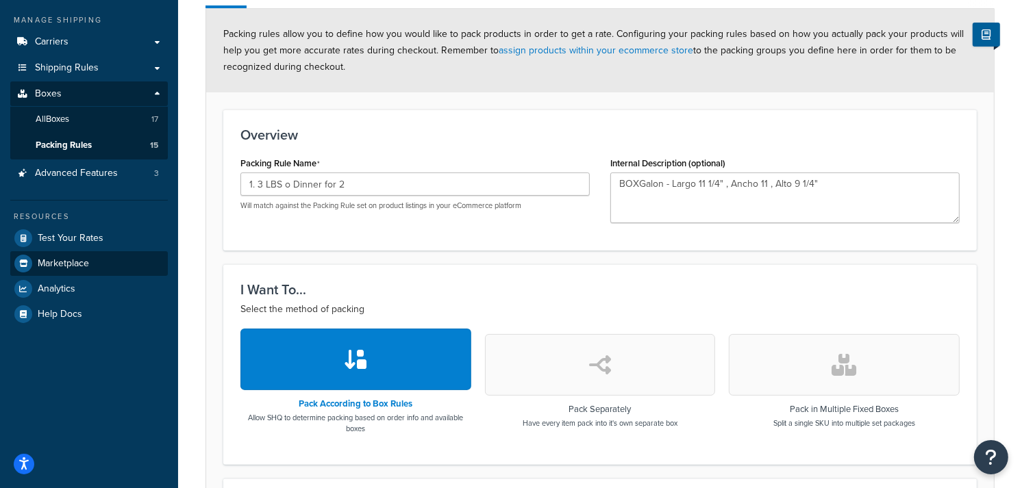
scroll to position [76, 0]
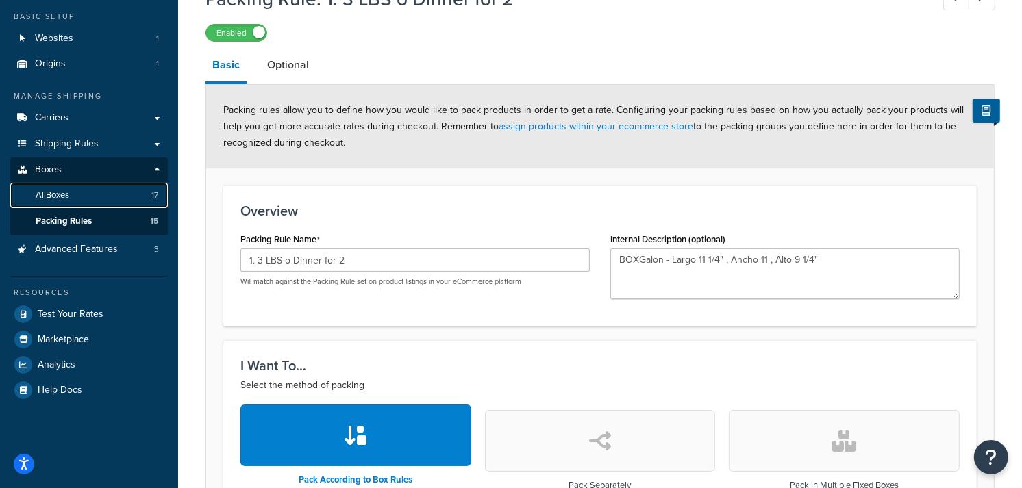
click at [97, 194] on link "All Boxes 17" at bounding box center [88, 195] width 157 height 25
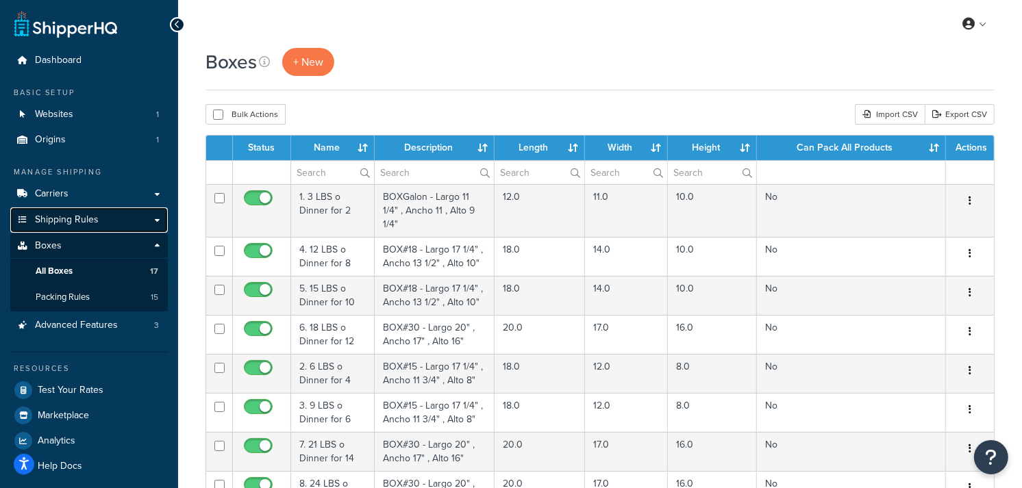
click at [77, 217] on span "Shipping Rules" at bounding box center [67, 220] width 64 height 12
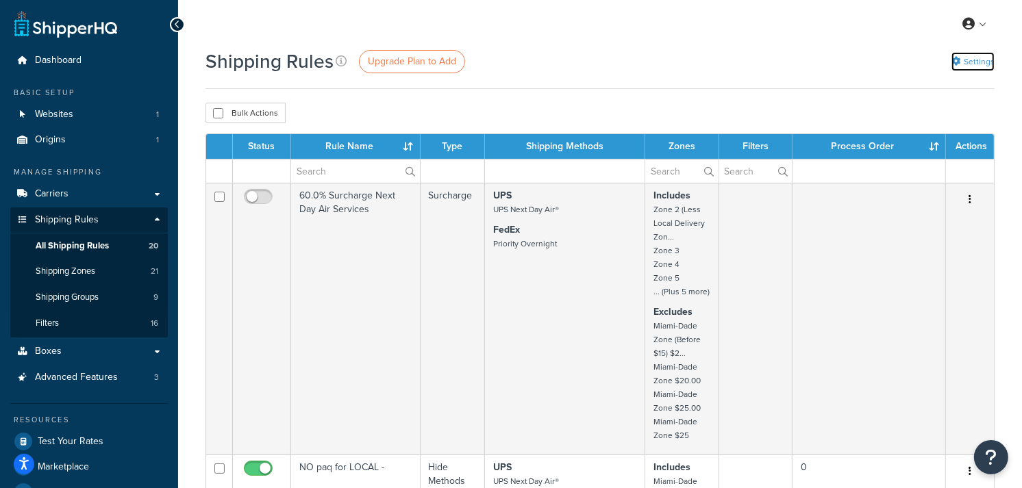
click at [977, 62] on link "Settings" at bounding box center [972, 61] width 43 height 19
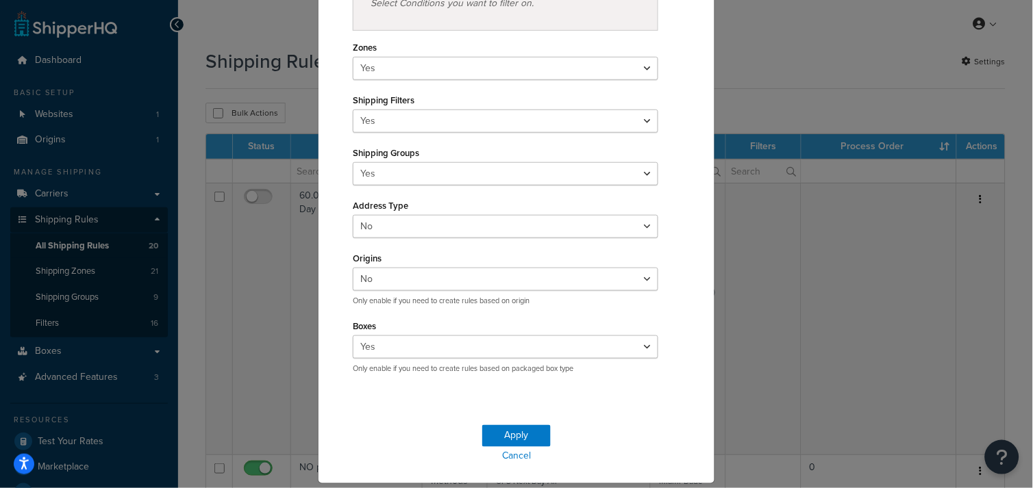
scroll to position [228, 0]
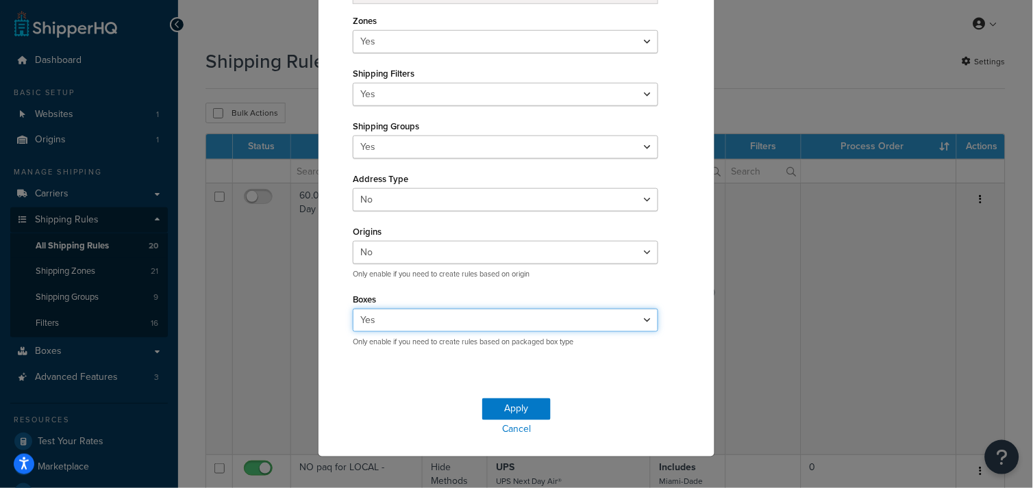
click at [641, 320] on select "Yes No" at bounding box center [505, 320] width 305 height 23
select select "false"
click at [353, 309] on select "Yes No" at bounding box center [505, 320] width 305 height 23
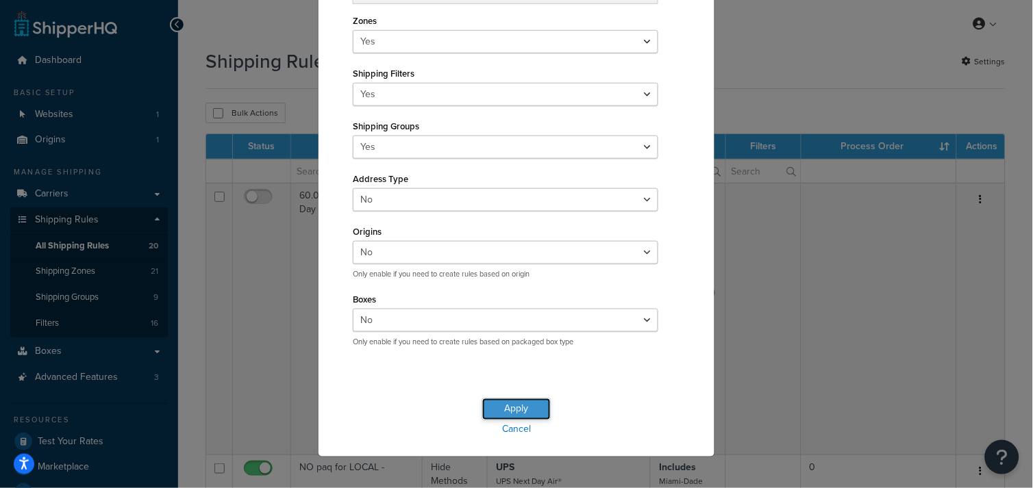
click at [502, 405] on button "Apply" at bounding box center [516, 410] width 68 height 22
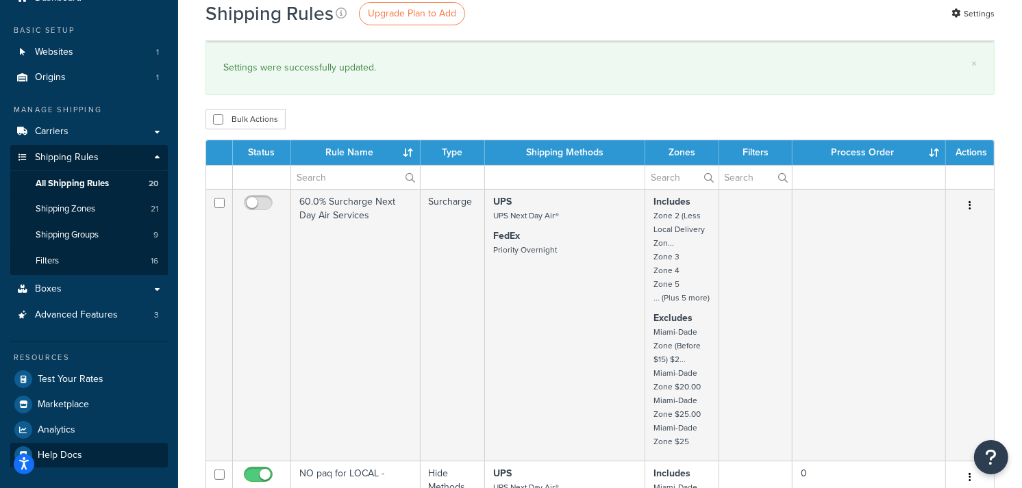
scroll to position [152, 0]
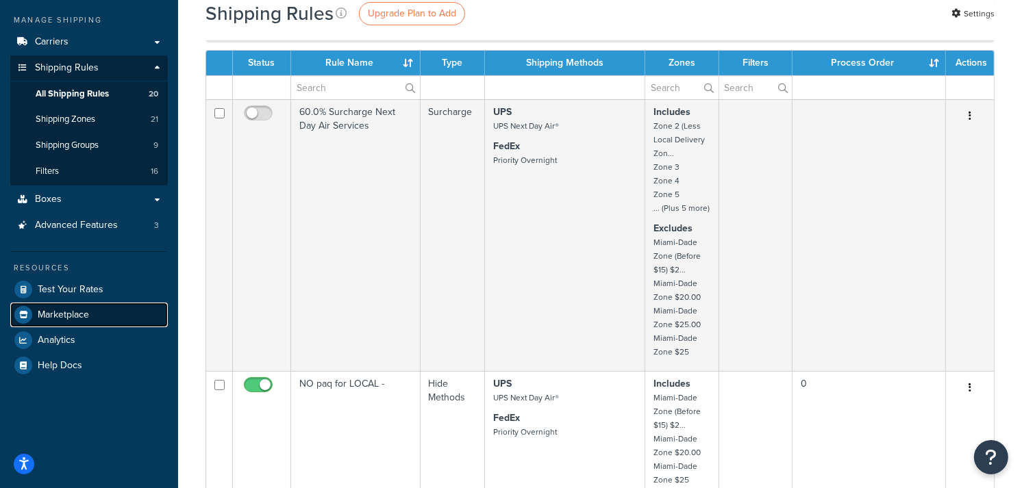
click at [65, 309] on span "Marketplace" at bounding box center [63, 315] width 51 height 12
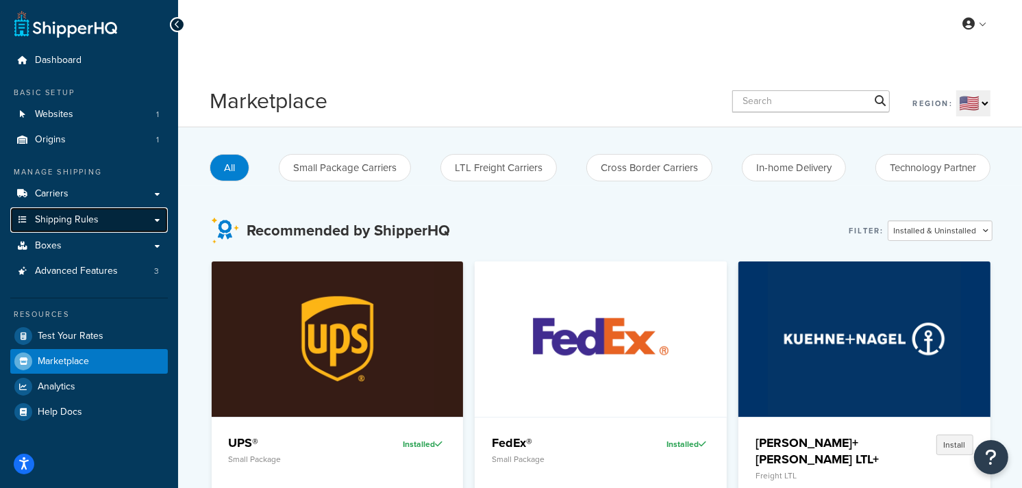
click at [85, 215] on span "Shipping Rules" at bounding box center [67, 220] width 64 height 12
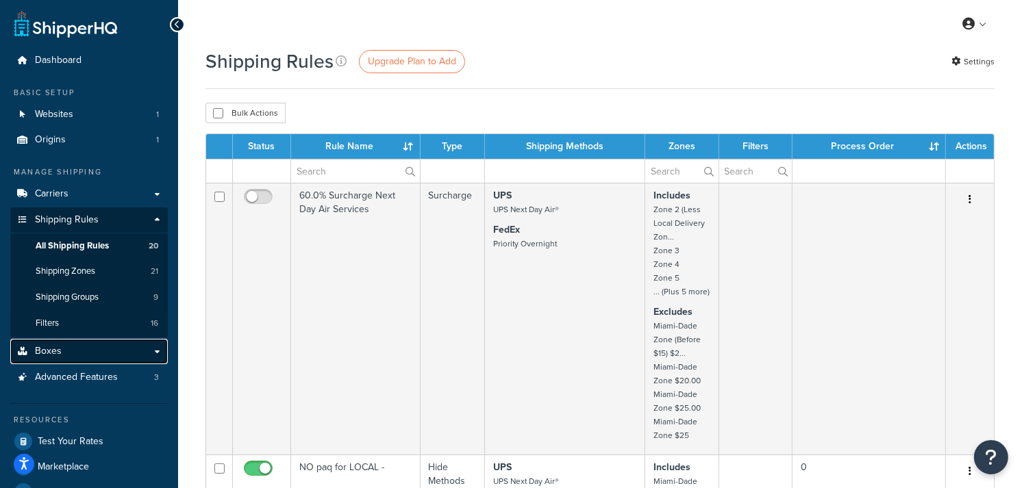
click at [51, 348] on span "Boxes" at bounding box center [48, 352] width 27 height 12
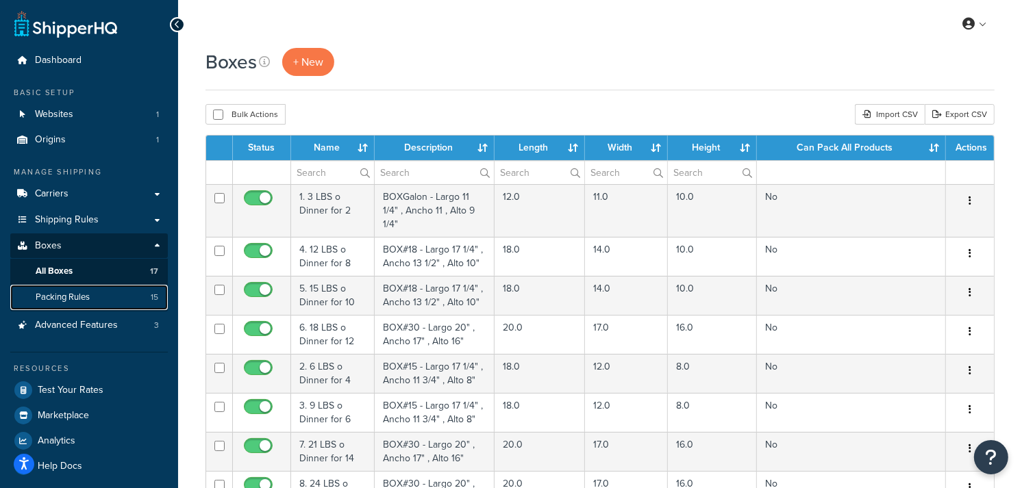
click at [63, 297] on span "Packing Rules" at bounding box center [63, 298] width 54 height 12
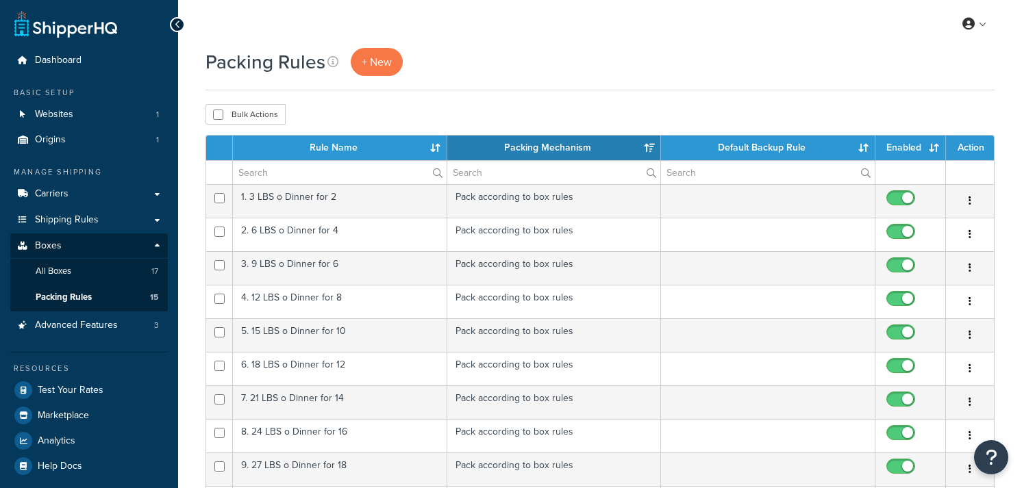
select select "15"
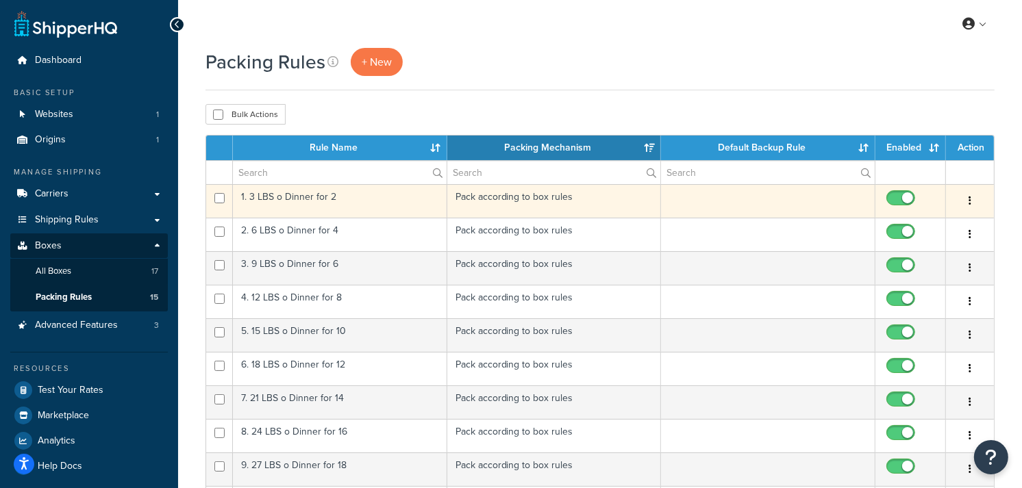
click at [380, 201] on td "1. 3 LBS o Dinner for 2" at bounding box center [340, 201] width 214 height 34
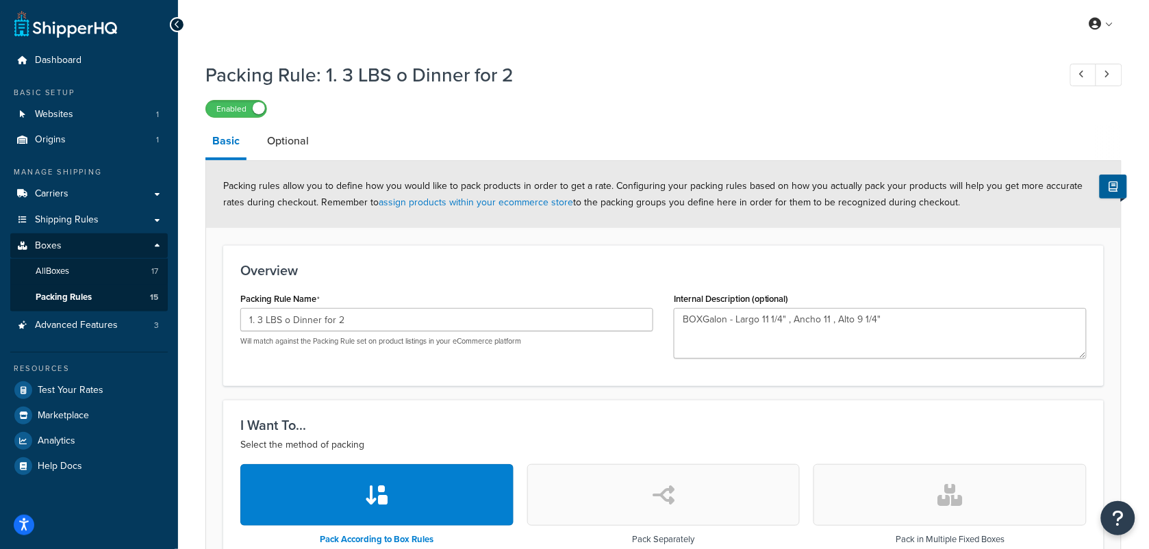
click at [175, 18] on div at bounding box center [177, 24] width 15 height 15
click at [1021, 77] on icon at bounding box center [1081, 74] width 5 height 9
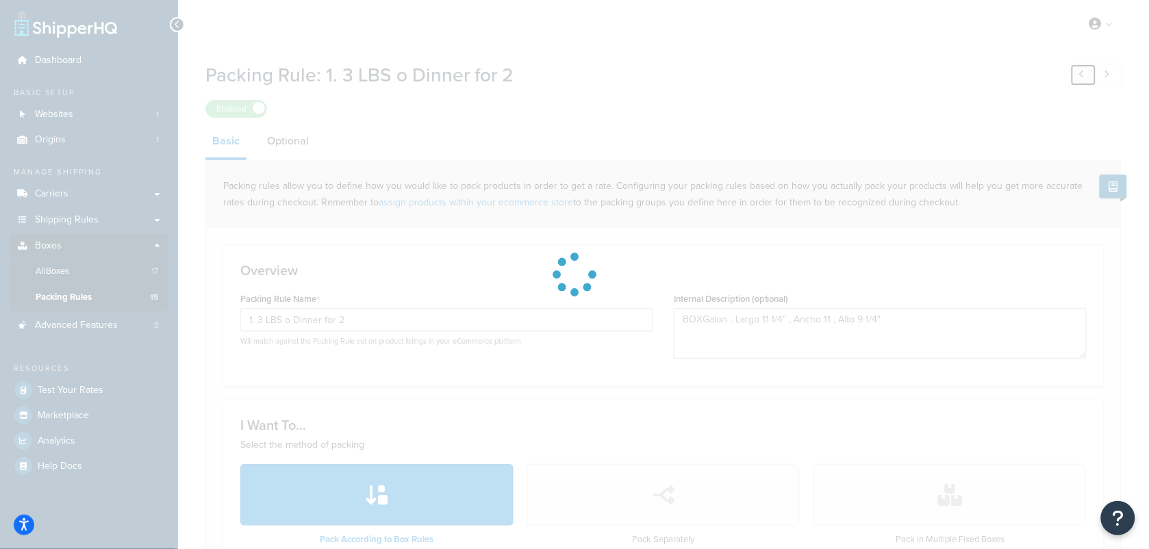
type input "94. Dinner + key lime pie"
type input "18.0"
type input "12.0"
type input "13.0"
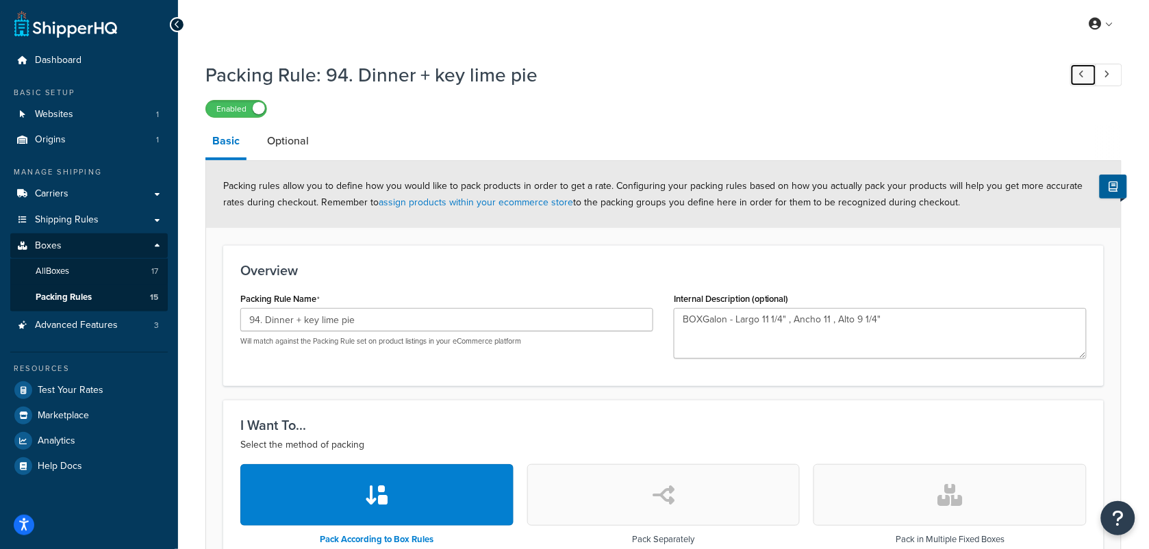
click at [1021, 73] on icon at bounding box center [1081, 74] width 5 height 9
type input "93. 4 -10 LBS King"
type input "30.0"
type input "10.0"
click at [67, 299] on span "Packing Rules" at bounding box center [64, 298] width 56 height 12
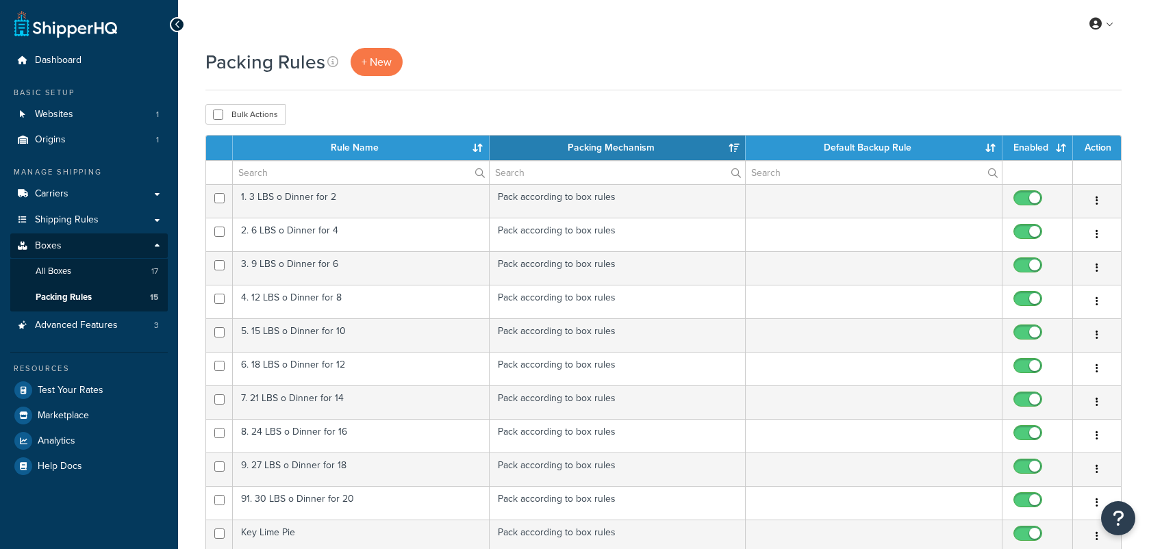
select select "15"
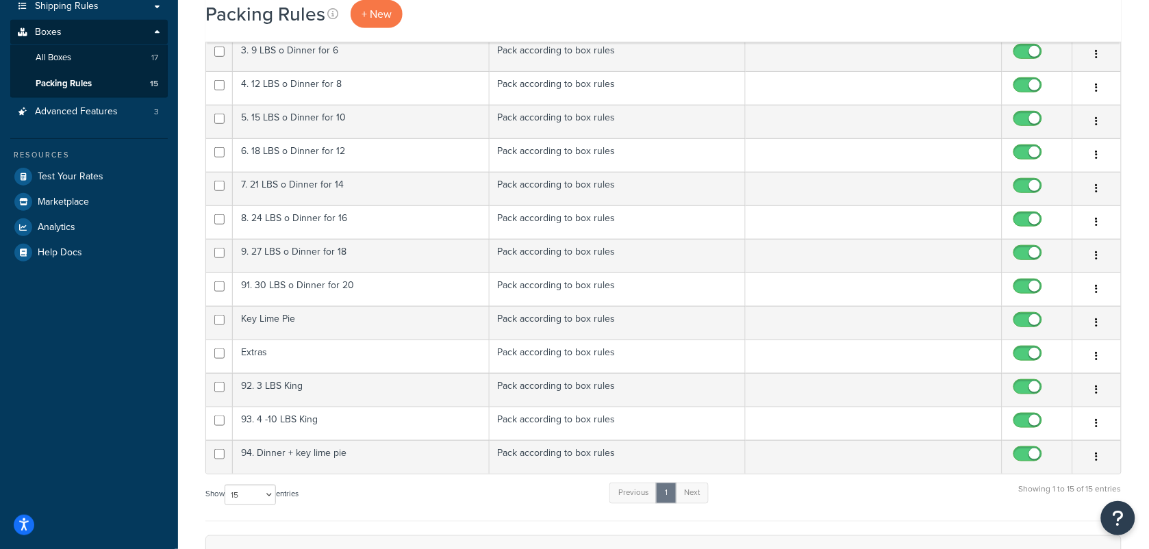
scroll to position [428, 0]
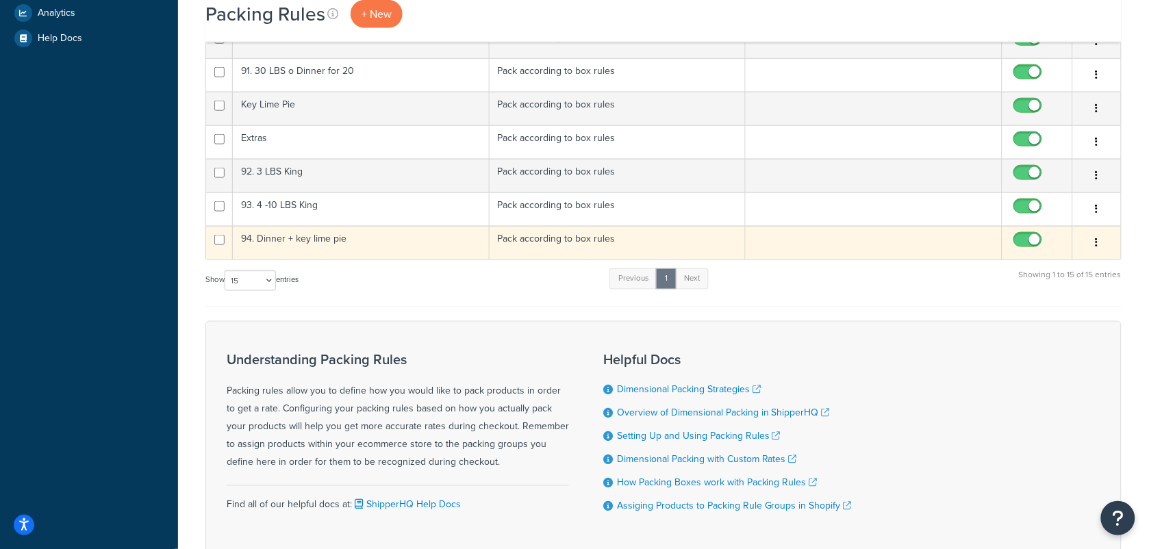
click at [447, 240] on td "94. Dinner + key lime pie" at bounding box center [361, 243] width 257 height 34
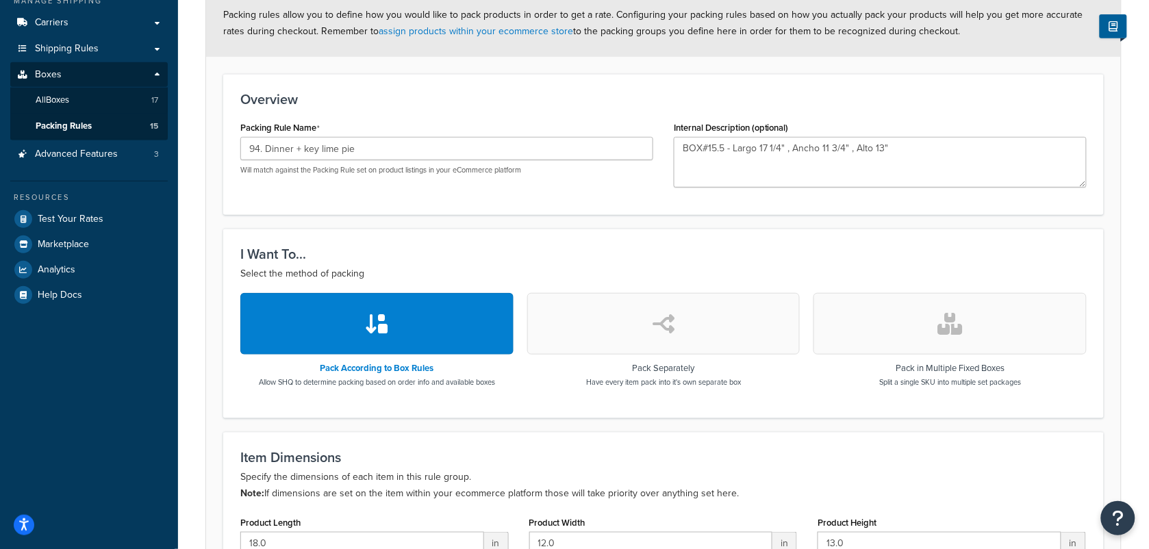
scroll to position [257, 0]
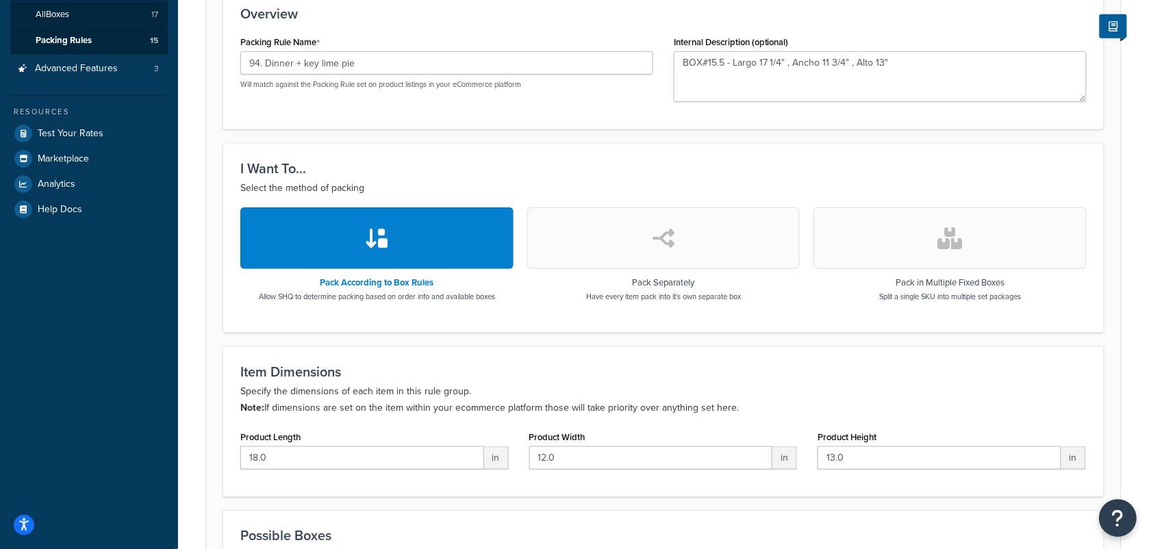
click at [1114, 516] on icon "Open Resource Center" at bounding box center [1118, 518] width 13 height 19
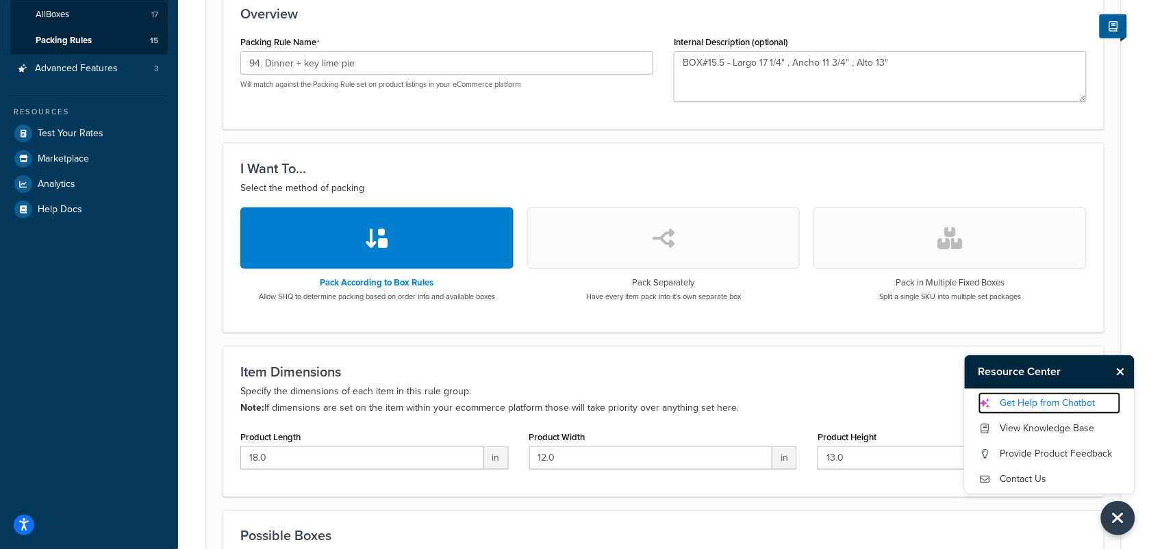
click at [1032, 402] on link "Get Help from Chatbot" at bounding box center [1049, 403] width 142 height 22
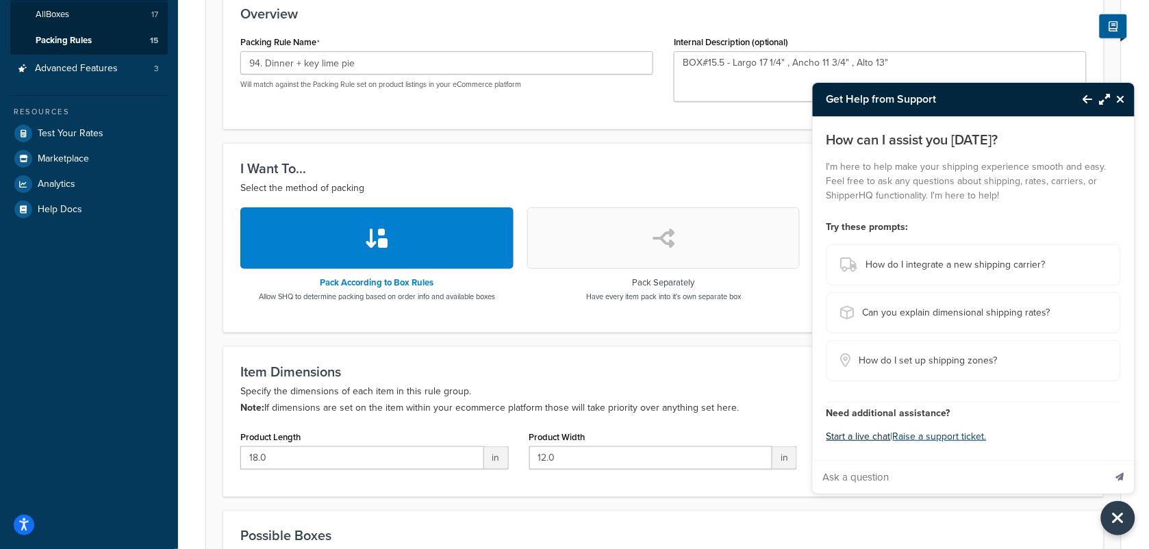
click at [857, 437] on button "Start a live chat" at bounding box center [858, 436] width 64 height 19
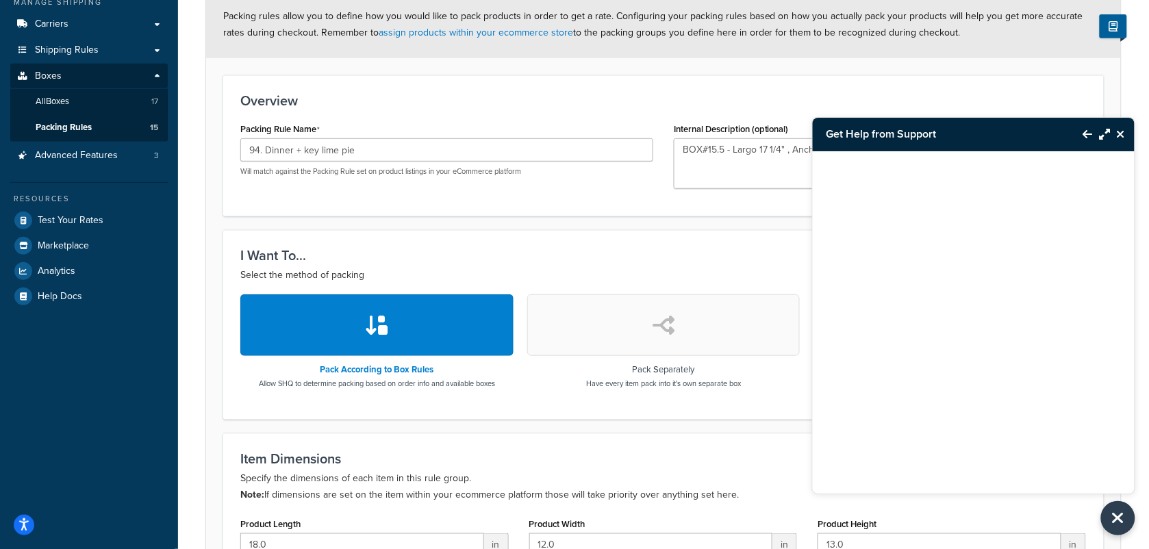
scroll to position [171, 0]
